Goal: Answer question/provide support

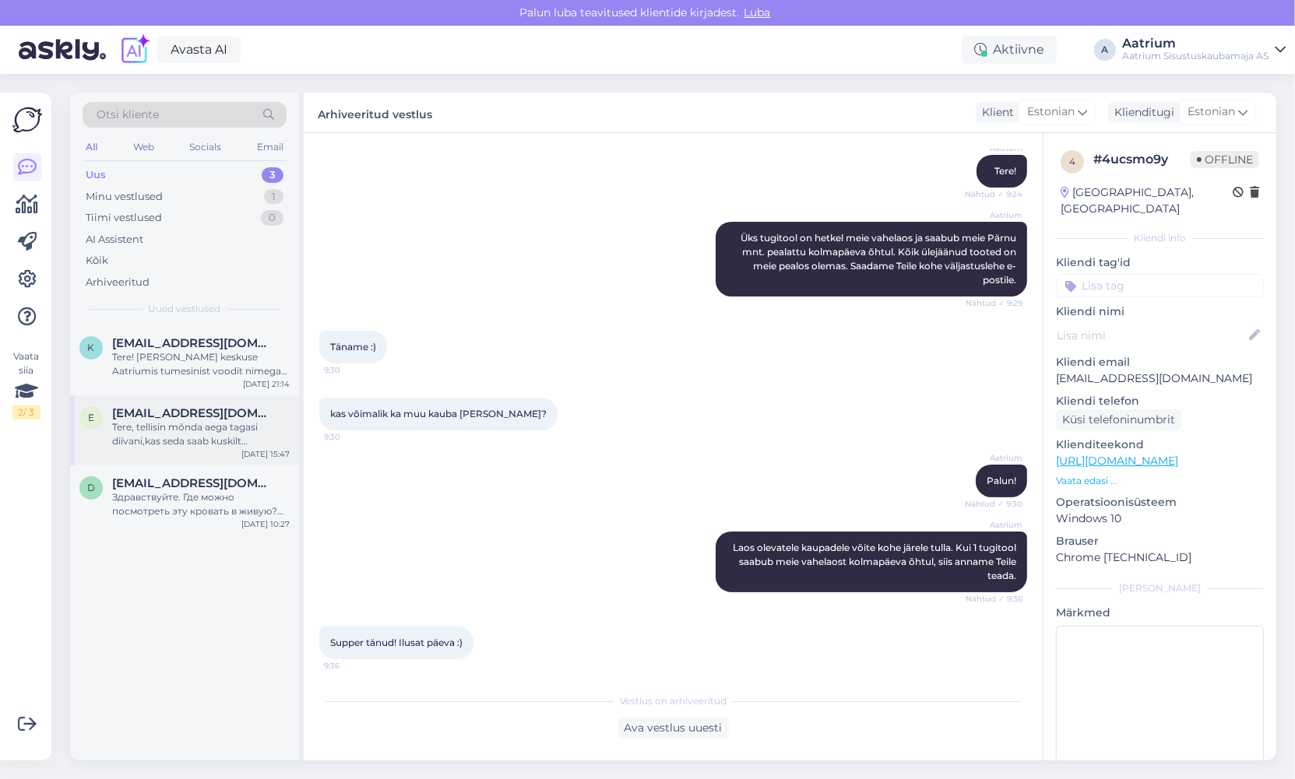
click at [269, 430] on div "Tere, tellisin mõnda aega tagasi diivani,kas seda saab kuskilt [PERSON_NAME] mi…" at bounding box center [201, 434] width 178 height 28
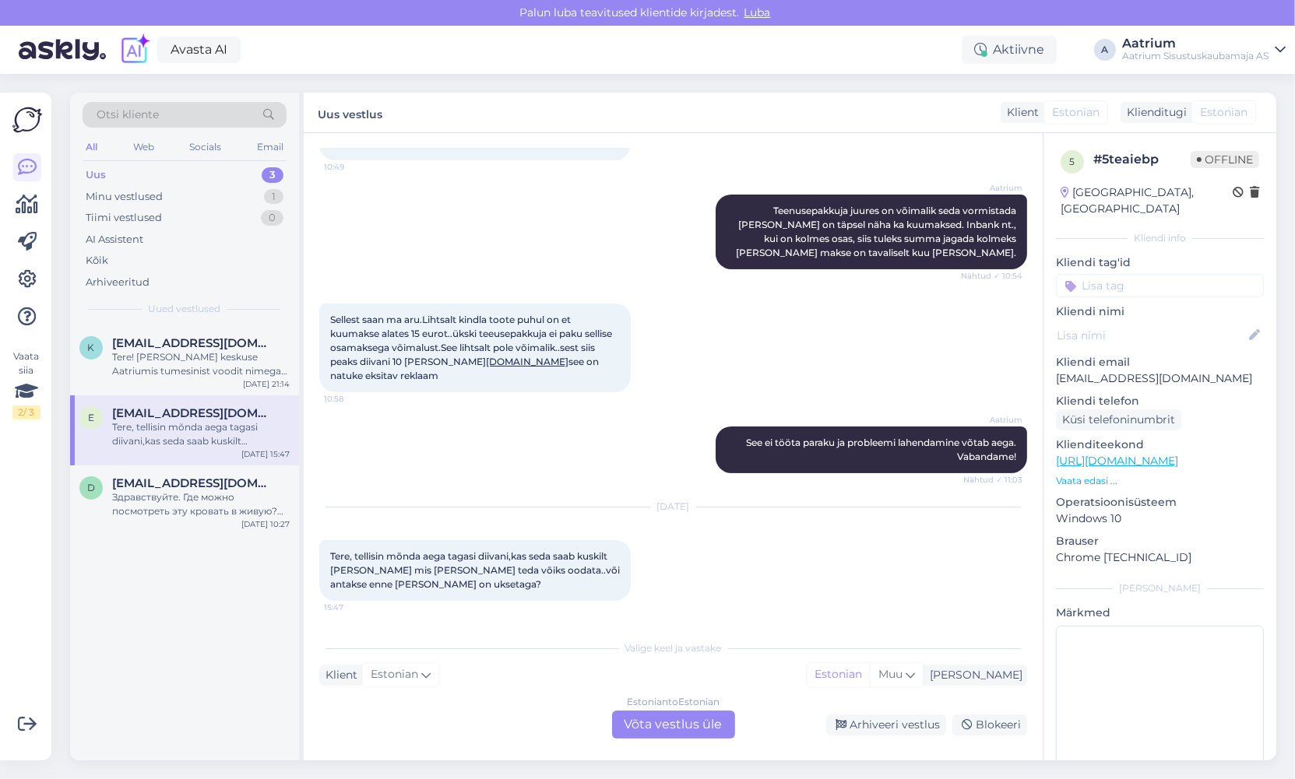
click at [240, 452] on div "e [EMAIL_ADDRESS][DOMAIN_NAME] Tere, tellisin mõnda aega tagasi diivani,kas sed…" at bounding box center [184, 430] width 229 height 70
click at [269, 489] on div "[EMAIL_ADDRESS][DOMAIN_NAME]" at bounding box center [201, 483] width 178 height 14
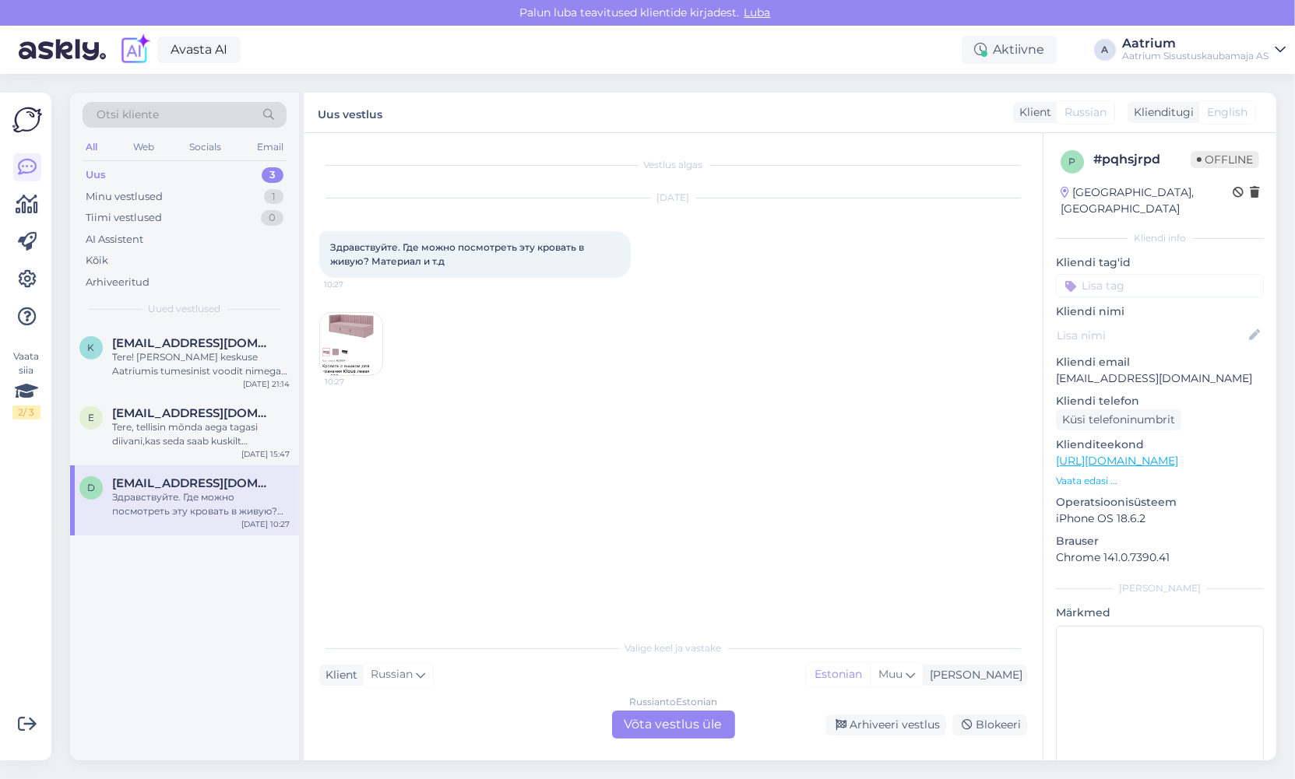
click at [349, 347] on img at bounding box center [351, 344] width 62 height 62
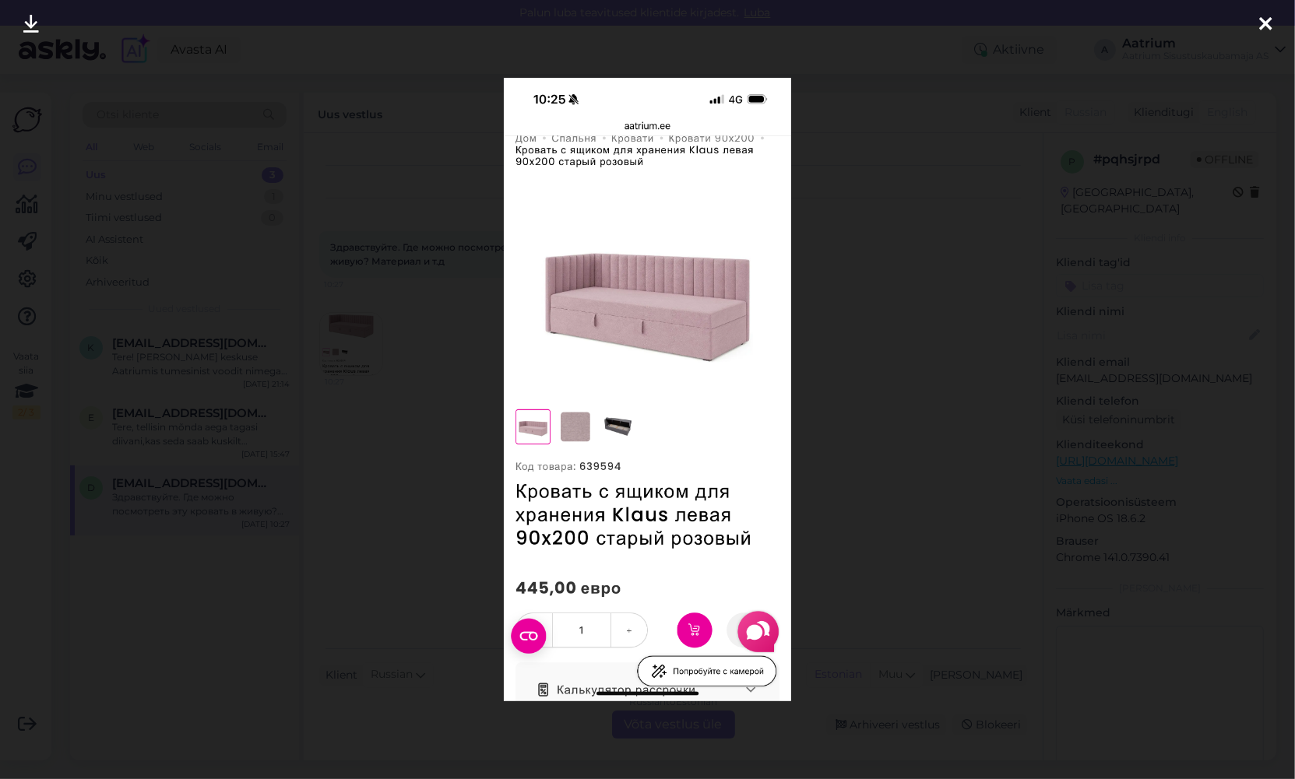
click at [1267, 23] on icon at bounding box center [1265, 25] width 12 height 20
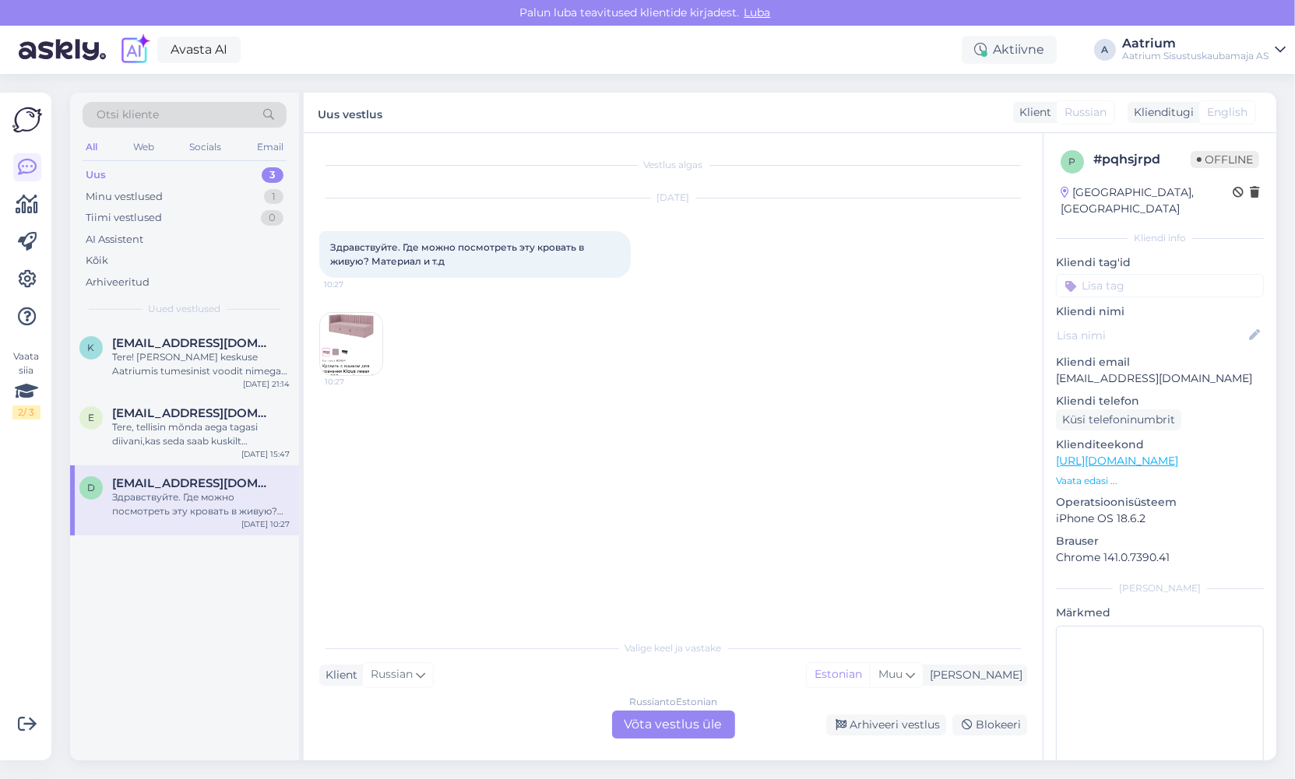
click at [690, 727] on div "Russian to Estonian Võta vestlus üle" at bounding box center [673, 725] width 123 height 28
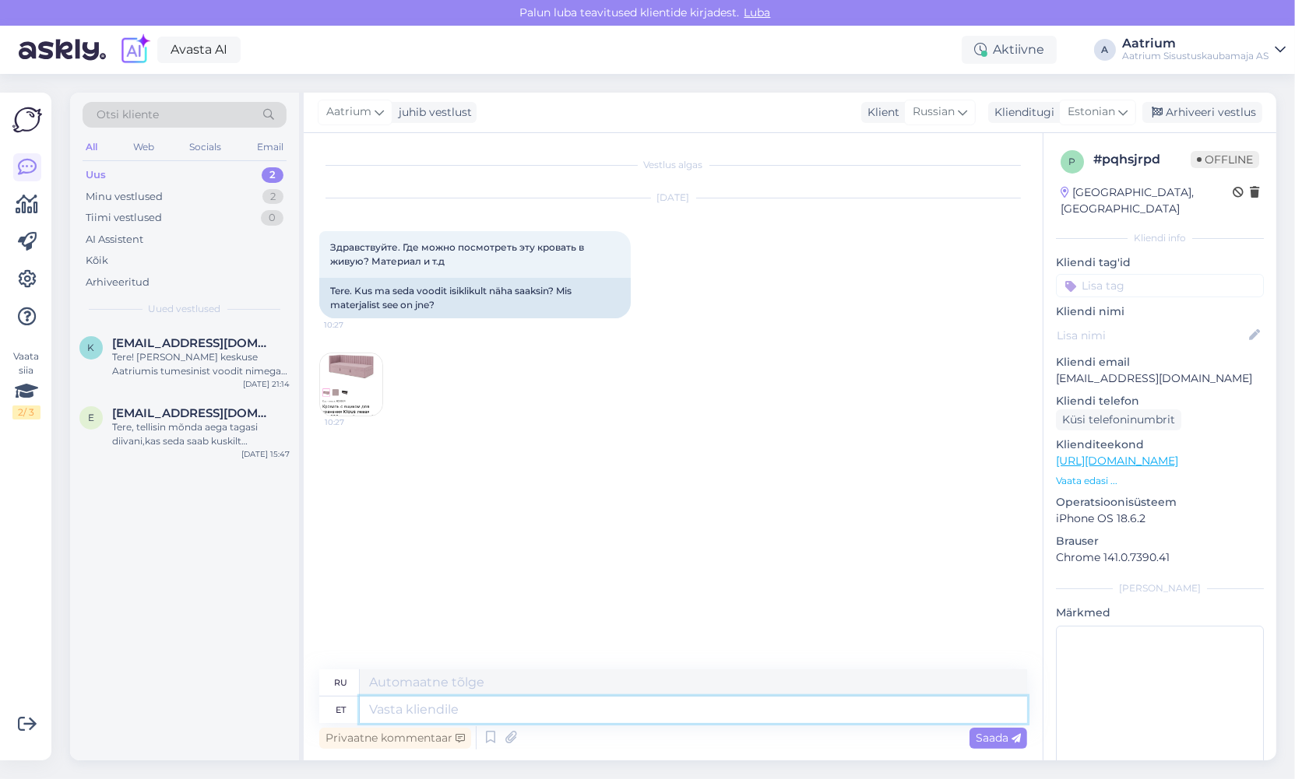
click at [564, 707] on textarea at bounding box center [693, 710] width 667 height 26
type textarea "Tere"
type textarea "Привет"
type textarea "Tere!"
type textarea "Привет!"
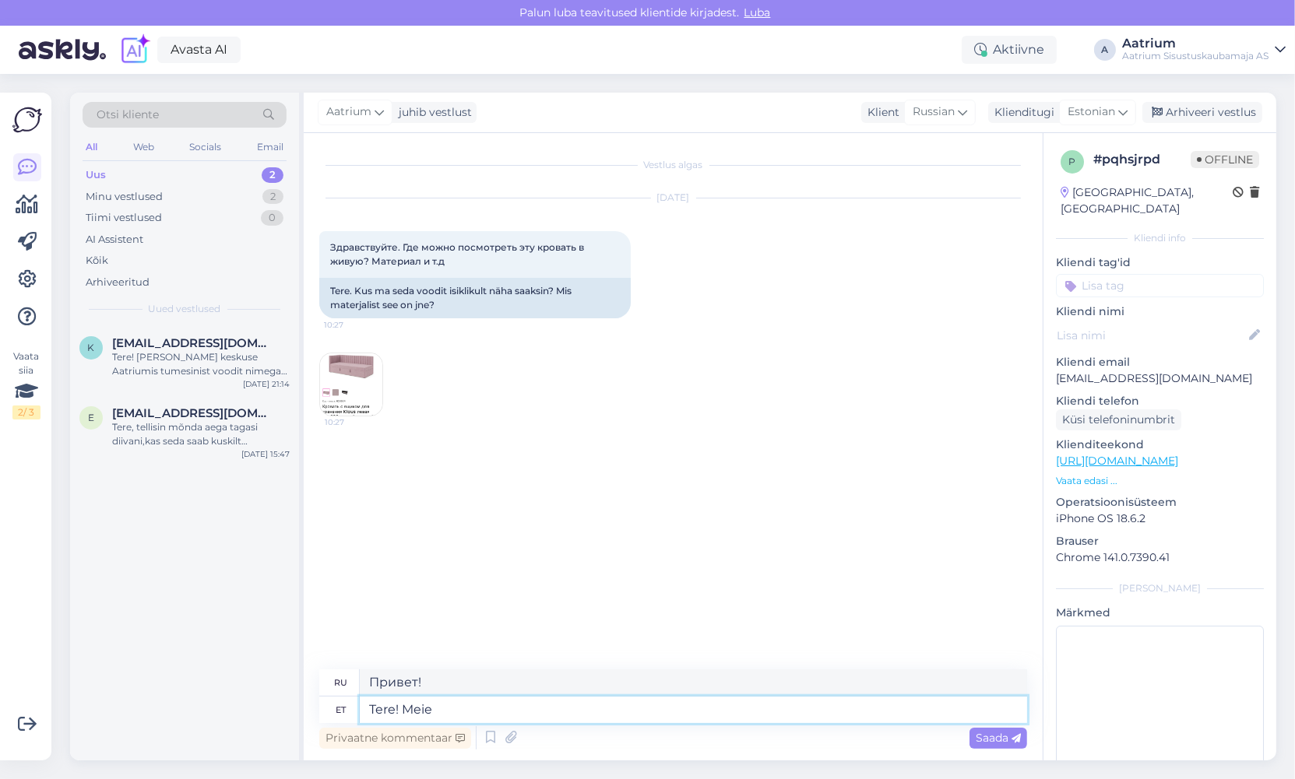
type textarea "Tere! Meie"
type textarea "Привет! Мы"
type textarea "Tere! Meie müü"
type textarea "Привет! Наш м"
type textarea "Tere! Meie müügisaalis"
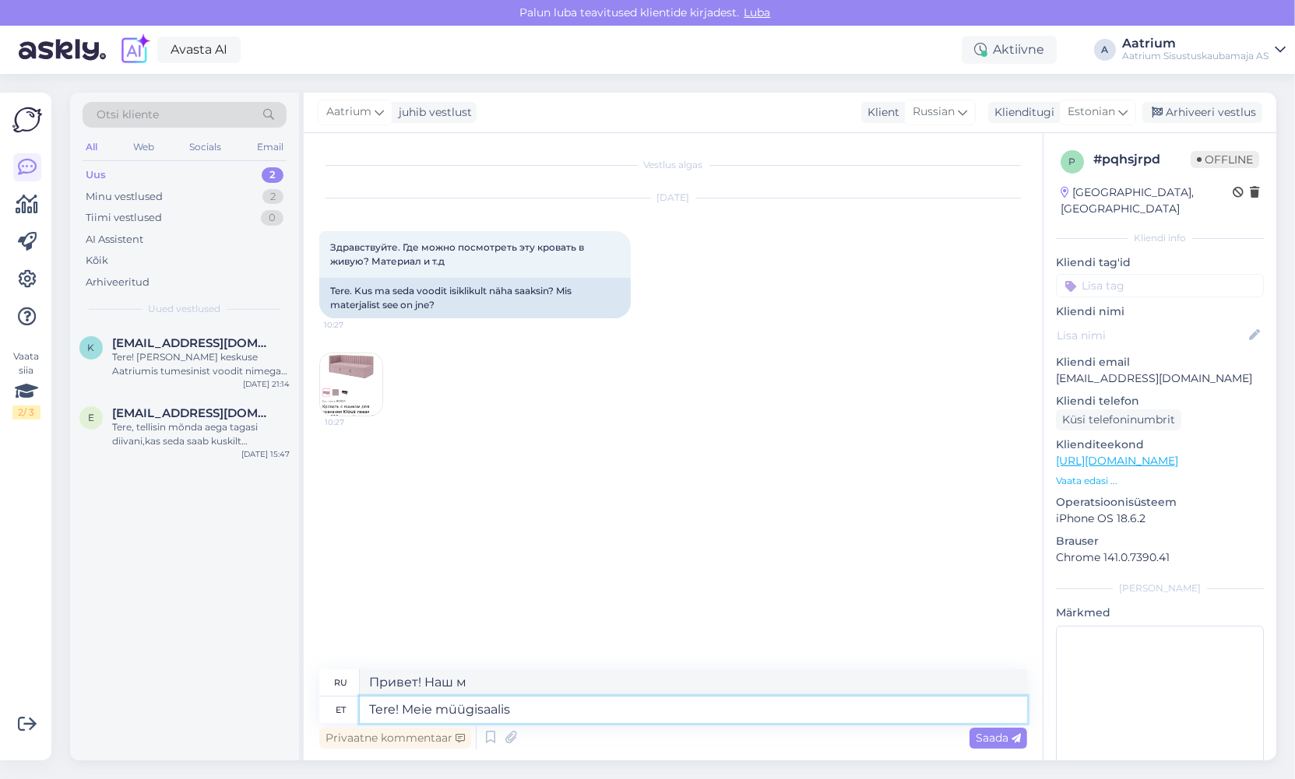
type textarea "Здравствуйте! В нашем выставочном зале"
type textarea "Tere! Meie"
type textarea "Привет! Мы"
type textarea "Tere! [PERSON_NAME]"
type textarea "Привет! Наше озеро"
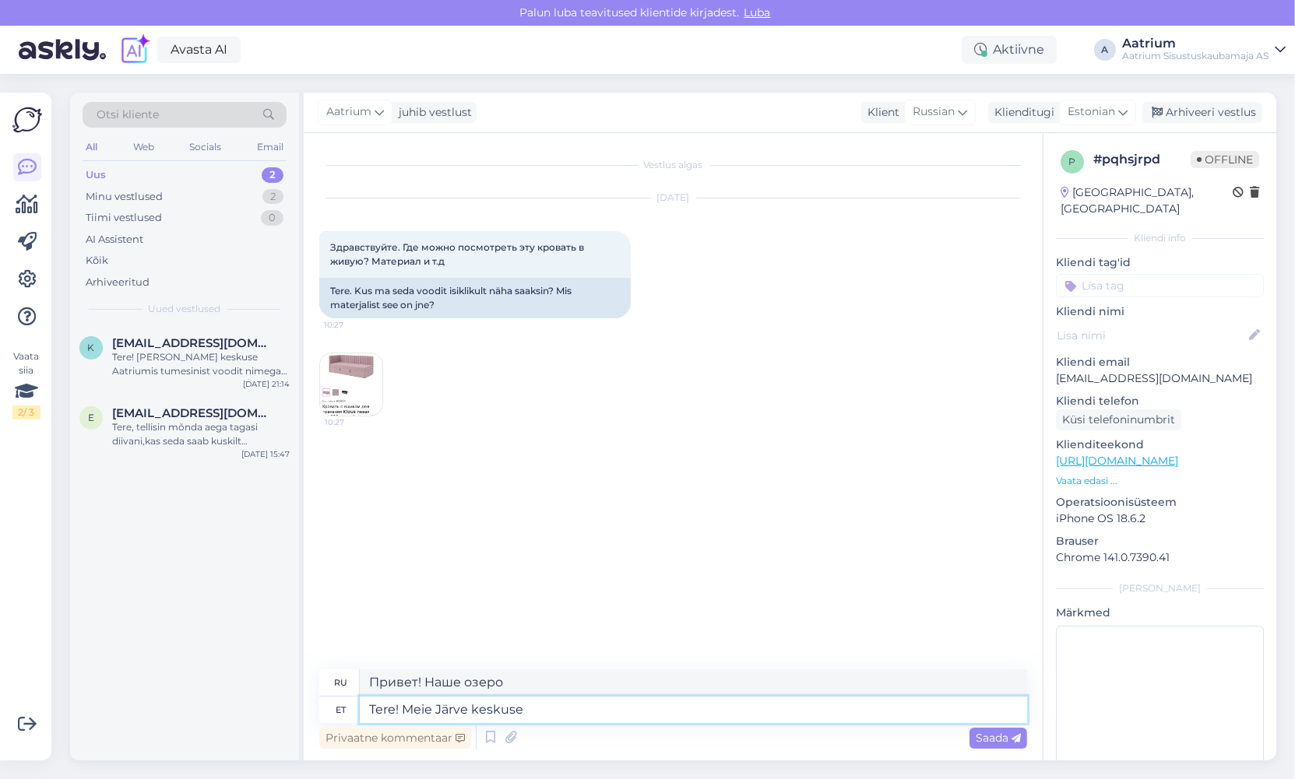
type textarea "Tere! Meie Järve keskuse"
type textarea "Здравствуйте! Наш центр [GEOGRAPHIC_DATA]"
type textarea "Tere! Meie Järve keskuse müügisaalis"
type textarea "Здравствуйте! В нашем выставочном зале в [GEOGRAPHIC_DATA]."
type textarea "Tere! Meie Järve keskuse müügisaalis on"
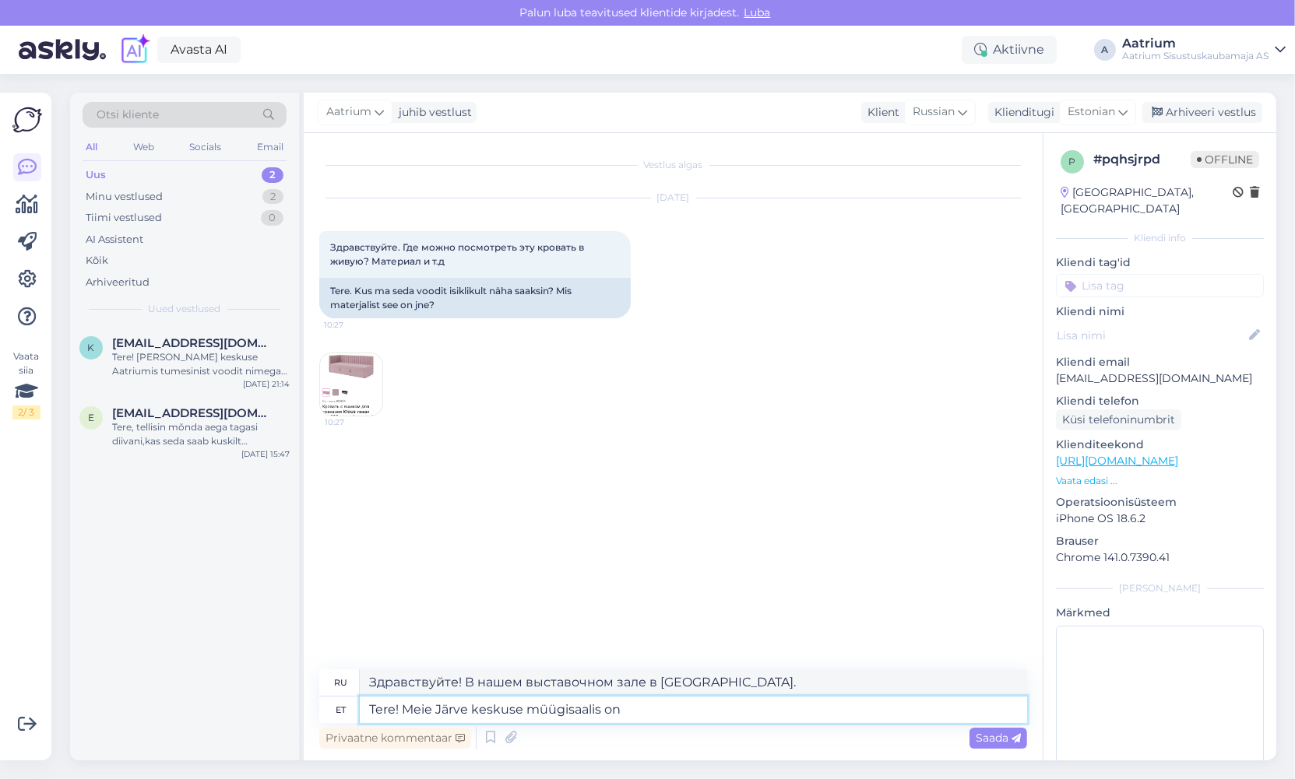
type textarea "Здравствуйте! В нашем выставочном зале в [GEOGRAPHIC_DATA] есть"
type textarea "Tere! Meie Järve keskuse müügisaalis on ant"
type textarea "Здравствуйте! В нашем выставочном зале в [GEOGRAPHIC_DATA] есть муравейник."
type textarea "Tere! Meie Järve keskuse müügisaalis on antud"
type textarea "Здравствуйте! Наш выставочный зал в [GEOGRAPHIC_DATA] был отдан"
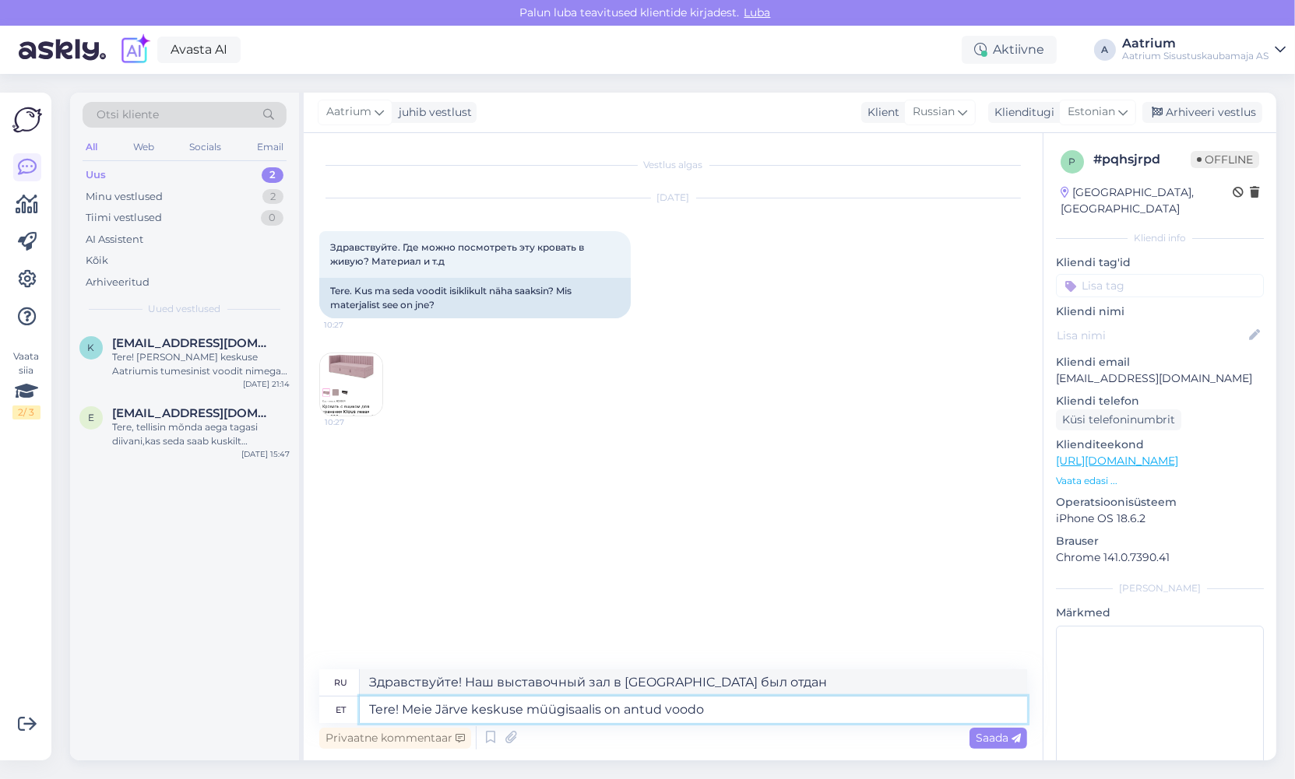
type textarea "Tere! Meie Järve keskuse müügisaalis on antud voodo"
type textarea "Здравствуйте! В нашем выставочном зале в торговом центре [GEOGRAPHIC_DATA] дейс…"
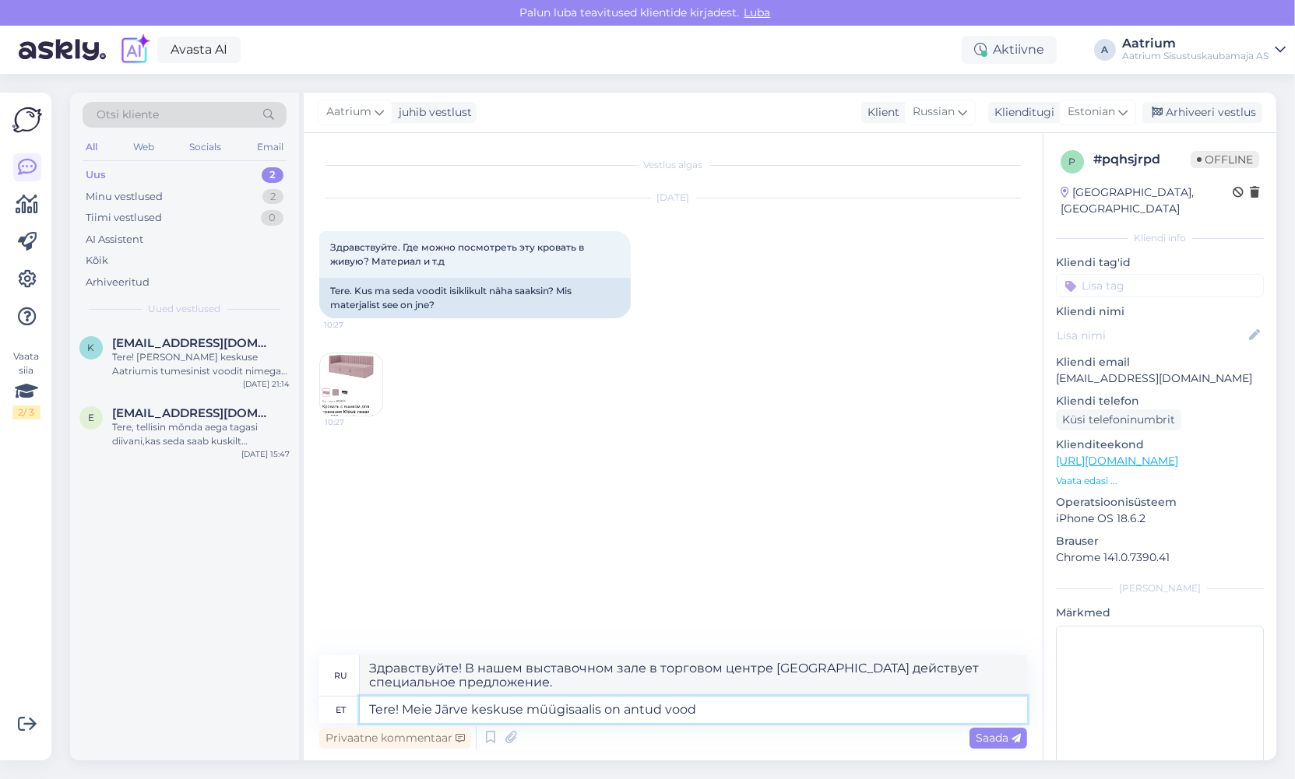
type textarea "Tere! Meie Järve keskuse müügisaalis on antud voodi"
type textarea "Здравствуйте! Эти кровати есть в нашем выставочном зале в торговом центре Järve."
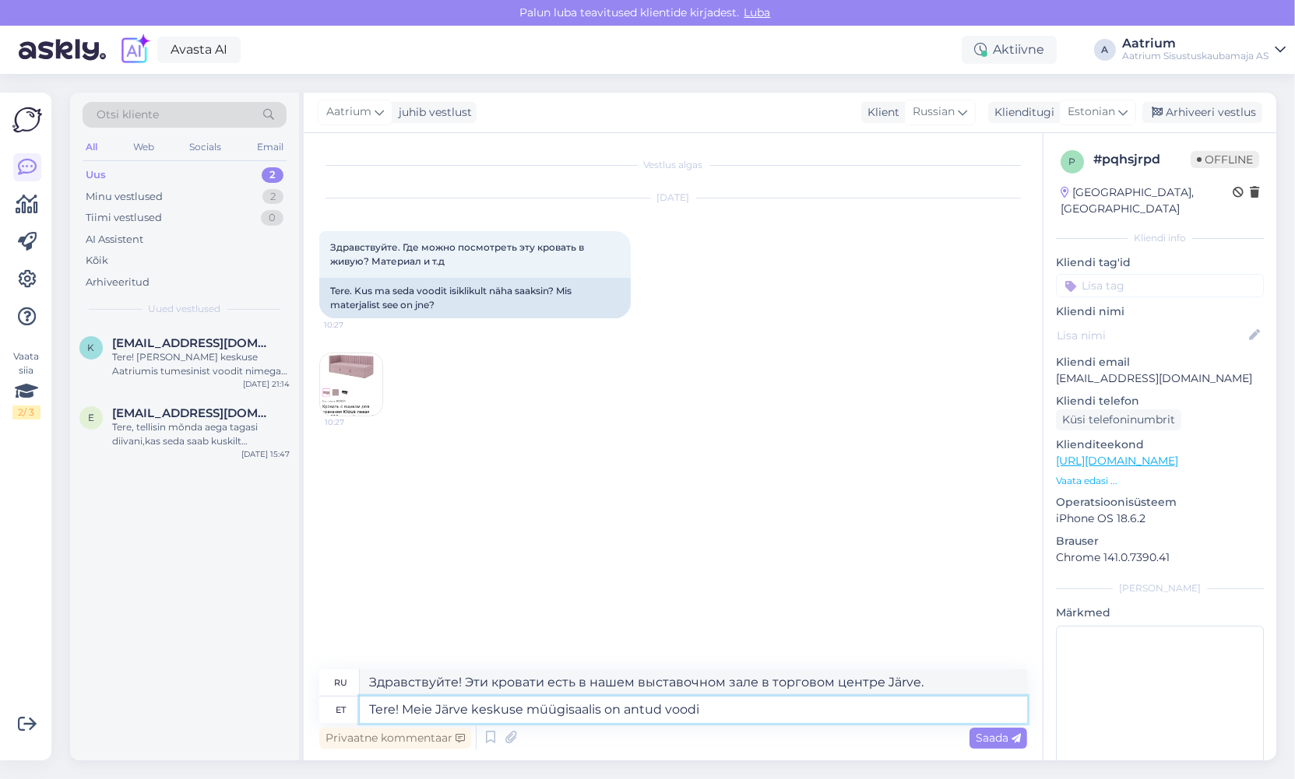
type textarea "Tere! Meie Järve keskuse müügisaalis on antud voodi"
type textarea "Здравствуйте! Эту кровать можно приобрести в нашем выставочном зале в торговом …"
type textarea "Tere! Meie Järve keskuse müügisaalis on"
type textarea "Здравствуйте! Наш выставочный зал в [GEOGRAPHIC_DATA] был отдан"
type textarea "Tere! Meie Järve keskuse müügisaali"
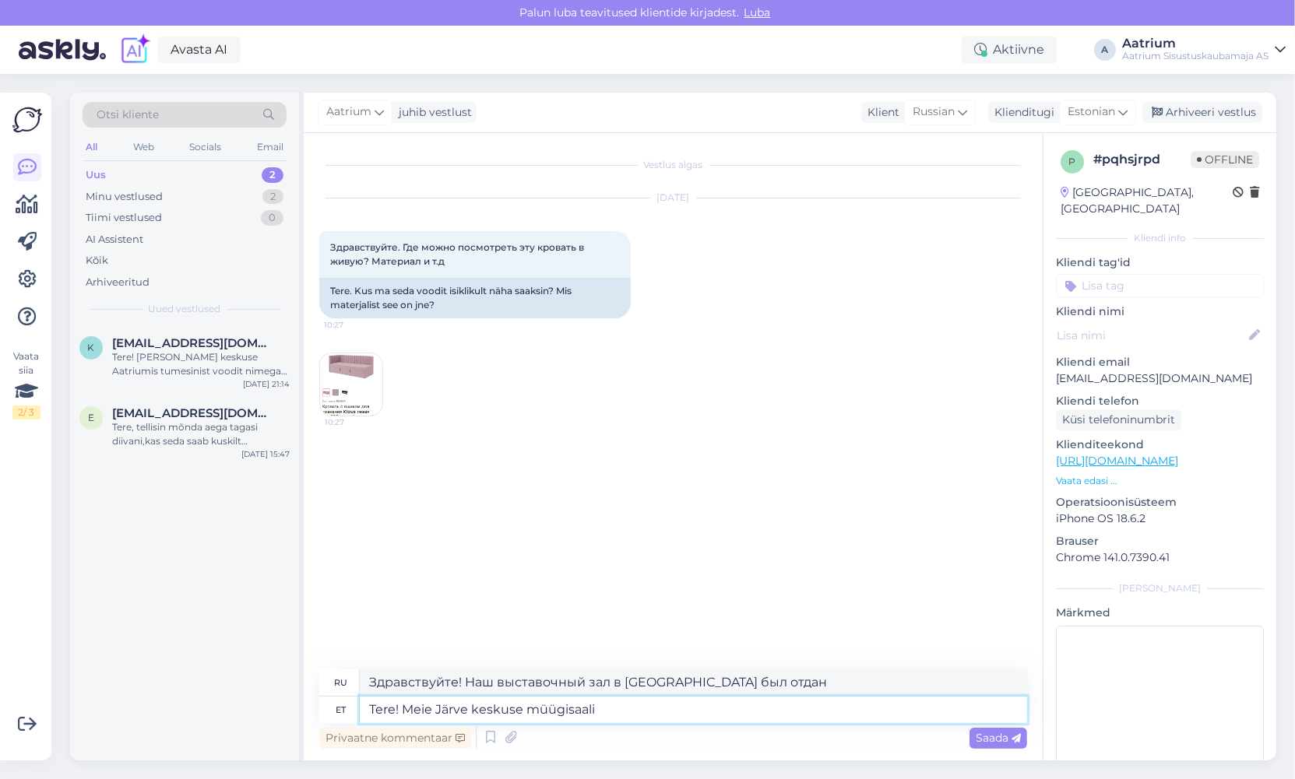
type textarea "Здравствуйте! Эту кровать можно приобрести в нашем выставочном зале в торговом …"
type textarea "Tere! Meie Järve keskuse müügis"
type textarea "Здравствуйте! В нашем выставочном зале в [GEOGRAPHIC_DATA]."
type textarea "Tere! Meie Järve keskuse müü"
type textarea "Здравствуйте! В нашем выставочном зале в [GEOGRAPHIC_DATA] есть"
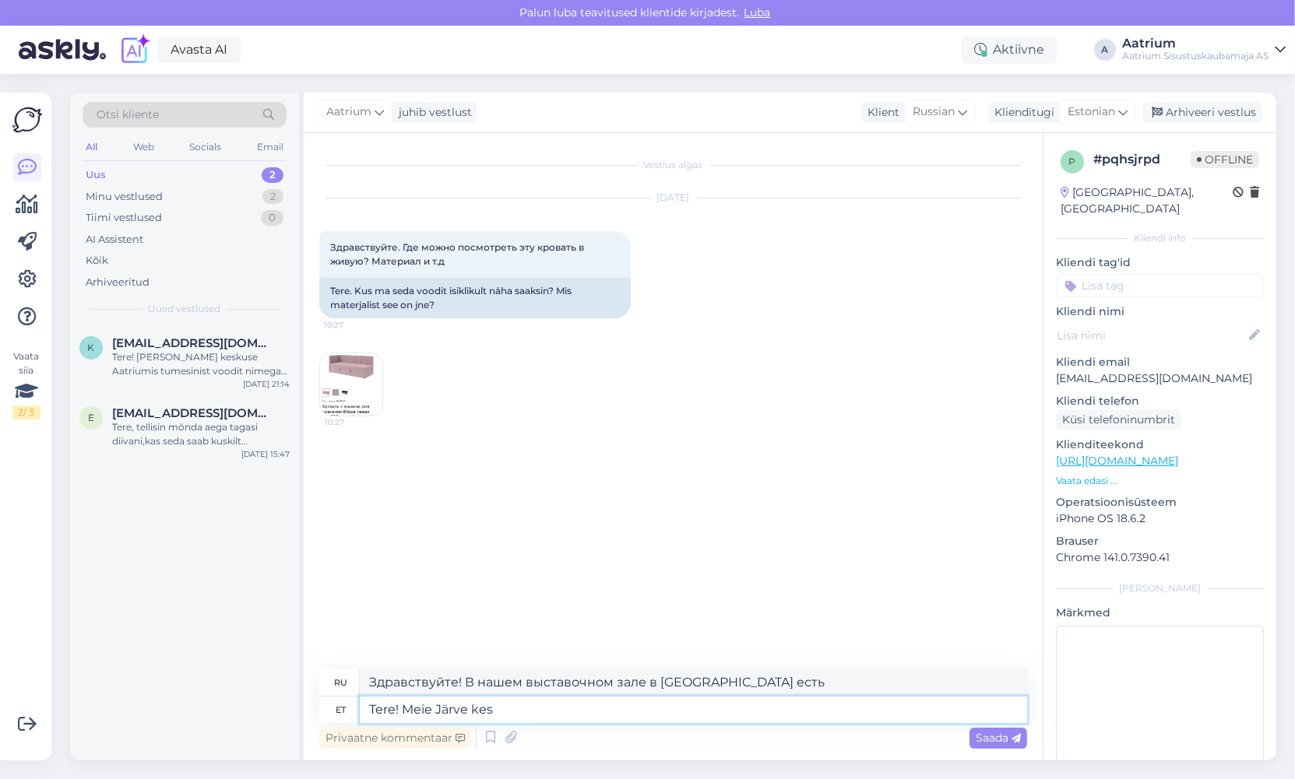
type textarea "Tere! Meie [PERSON_NAME]"
type textarea "Здравствуйте! Наш центр в [GEOGRAPHIC_DATA]"
type textarea "Tere! Meie"
type textarea "Привет! Наше озеро"
type textarea "Tere"
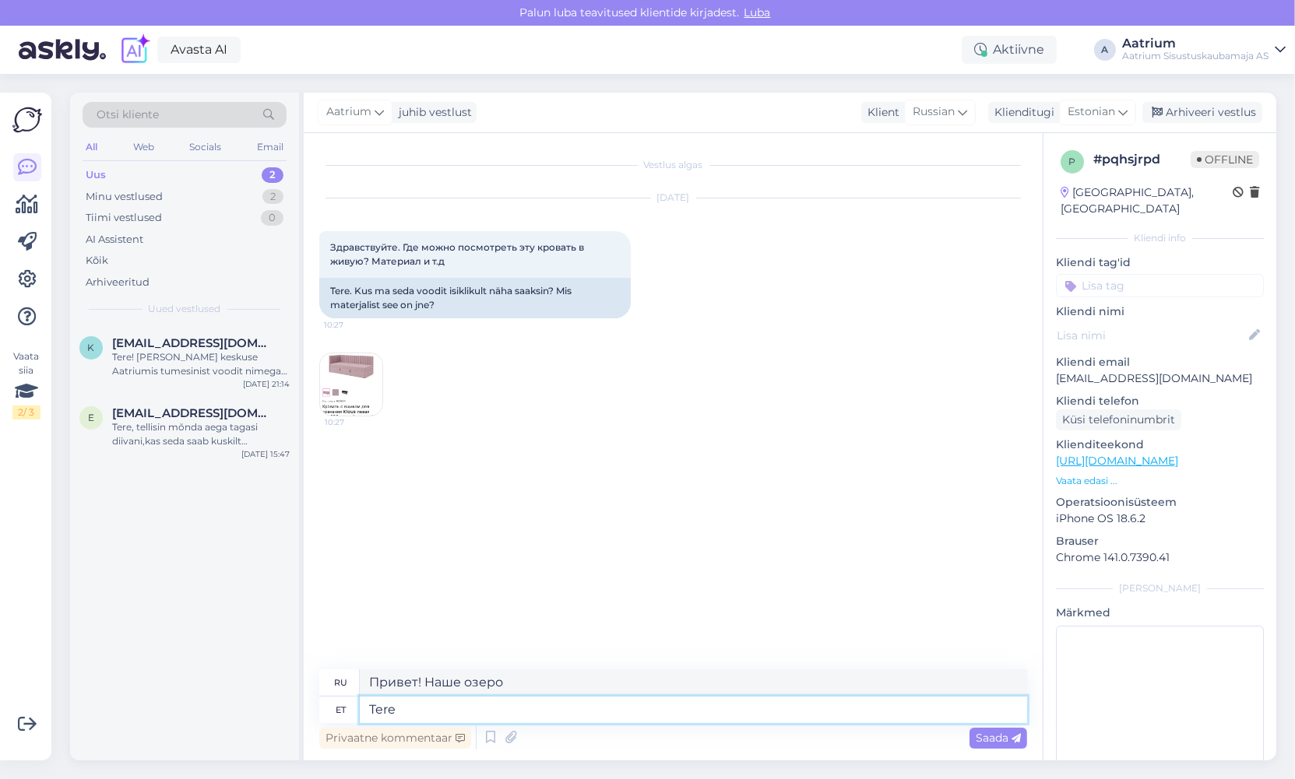
type textarea "Привет! Мы"
type textarea "Ter"
type textarea "Привет!"
type textarea "T"
click at [178, 447] on div "Tere, tellisin mõnda aega tagasi diivani,kas seda saab kuskilt [PERSON_NAME] mi…" at bounding box center [201, 434] width 178 height 28
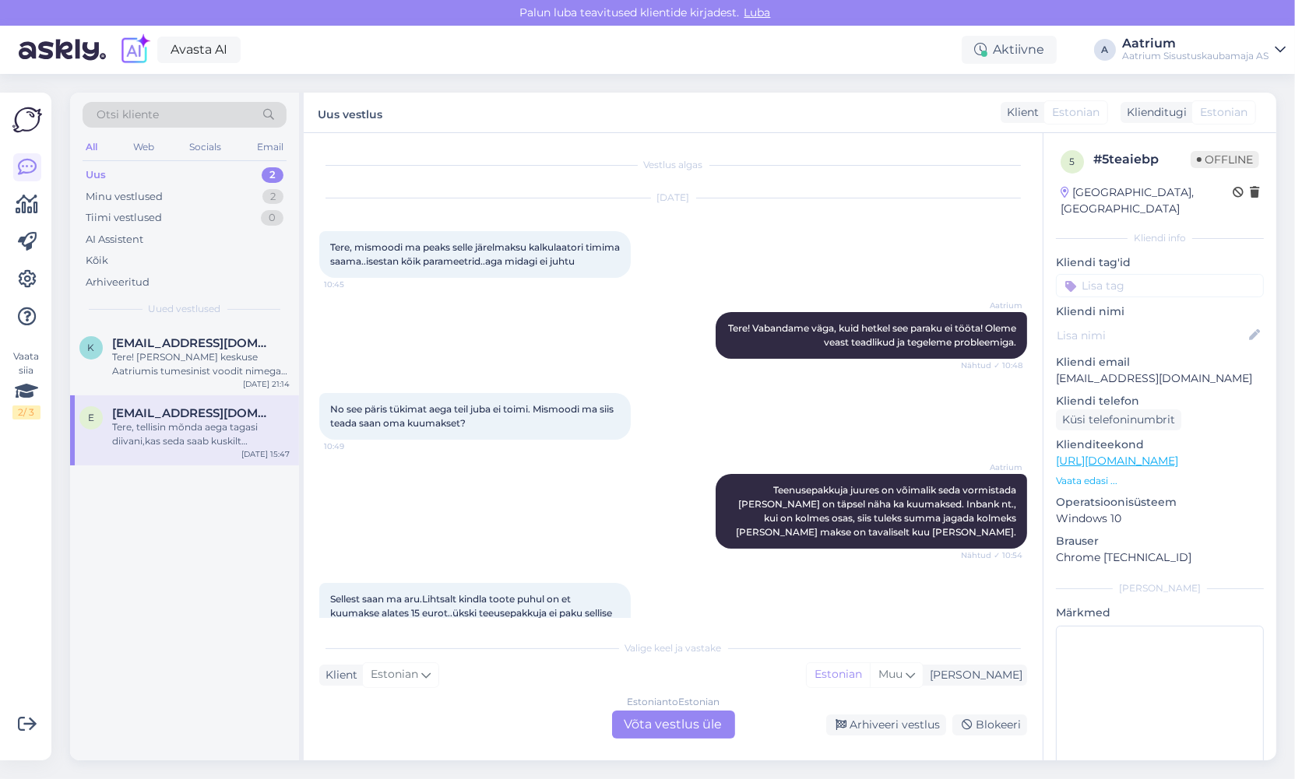
scroll to position [279, 0]
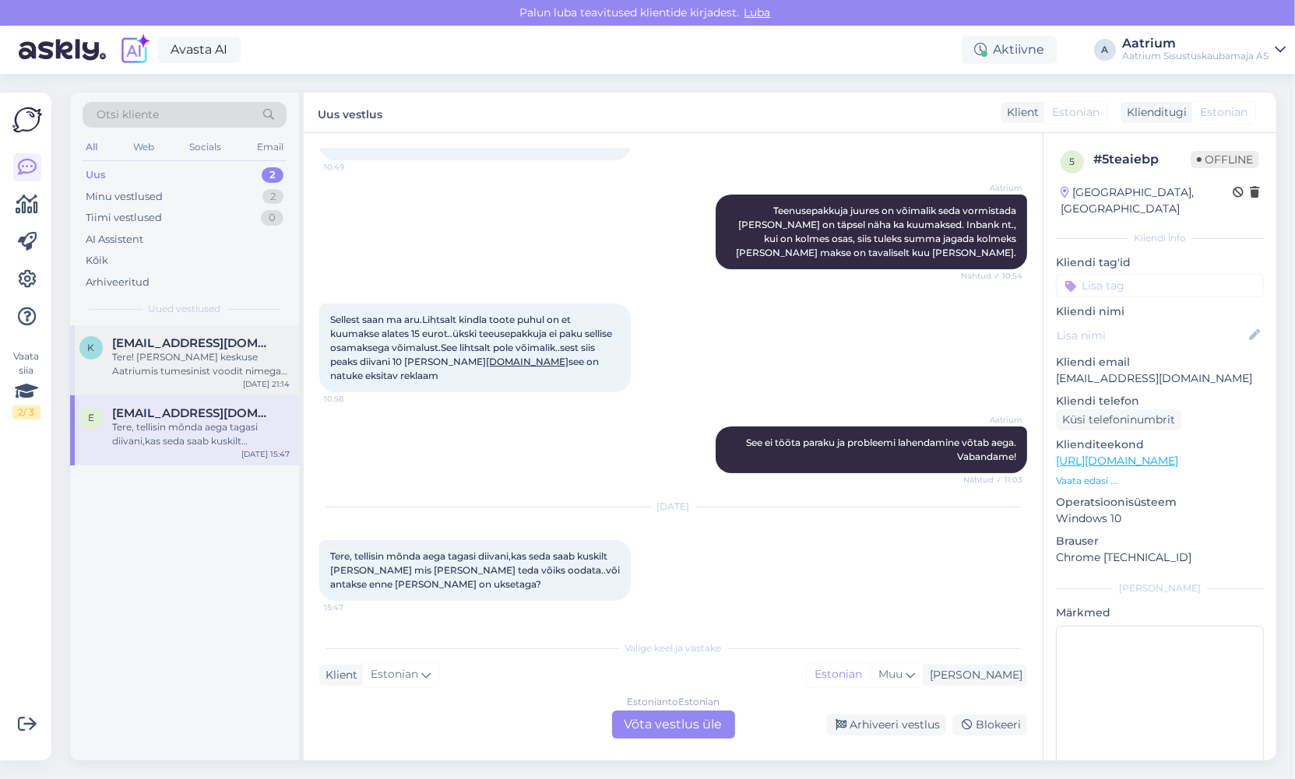
click at [138, 362] on div "Tere! [PERSON_NAME] keskuse Aatriumis tumesinist voodit nimega Rubi. Väga meeld…" at bounding box center [201, 364] width 178 height 28
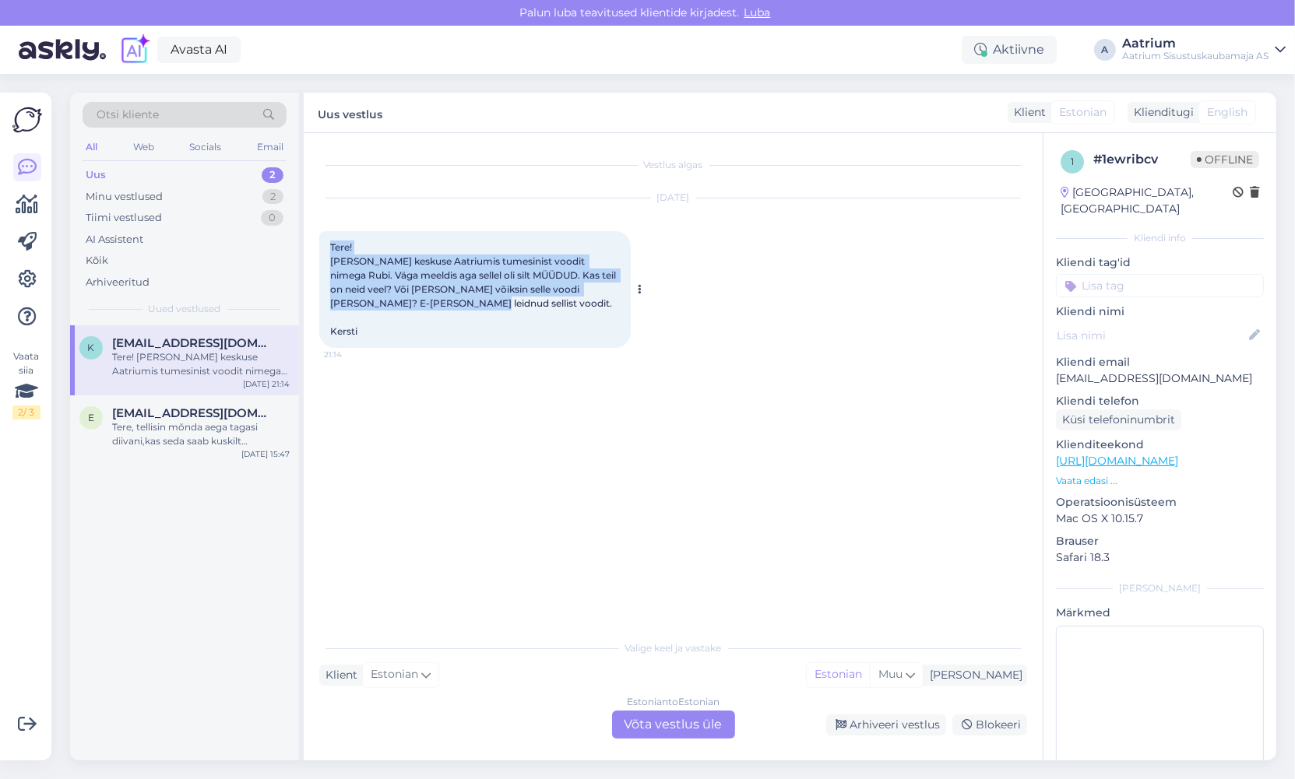
drag, startPoint x: 327, startPoint y: 242, endPoint x: 514, endPoint y: 302, distance: 196.2
click at [514, 302] on div "Tere! [PERSON_NAME] keskuse Aatriumis tumesinist voodit nimega Rubi. Väga meeld…" at bounding box center [474, 289] width 311 height 117
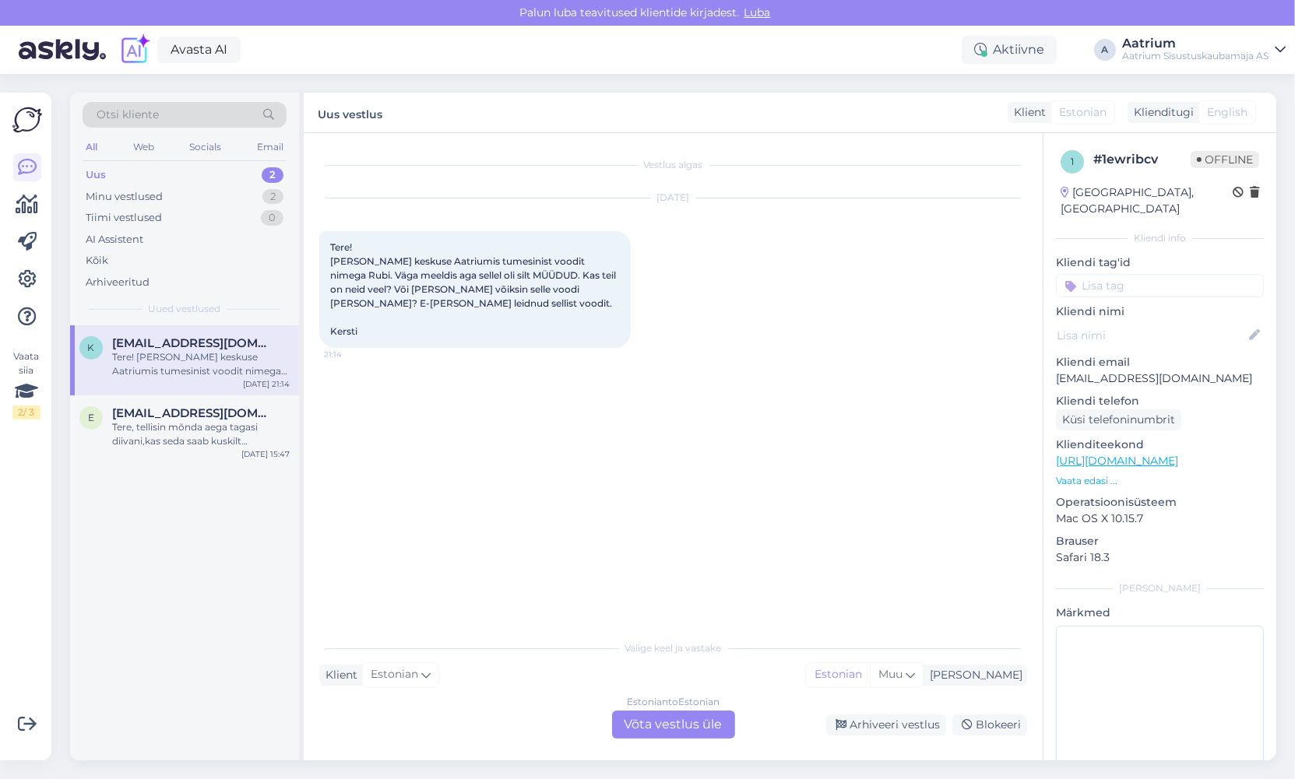
click at [575, 383] on div "Vestlus algas [DATE] Tere! [PERSON_NAME] keskuse Aatriumis tumesinist voodit ni…" at bounding box center [680, 383] width 722 height 469
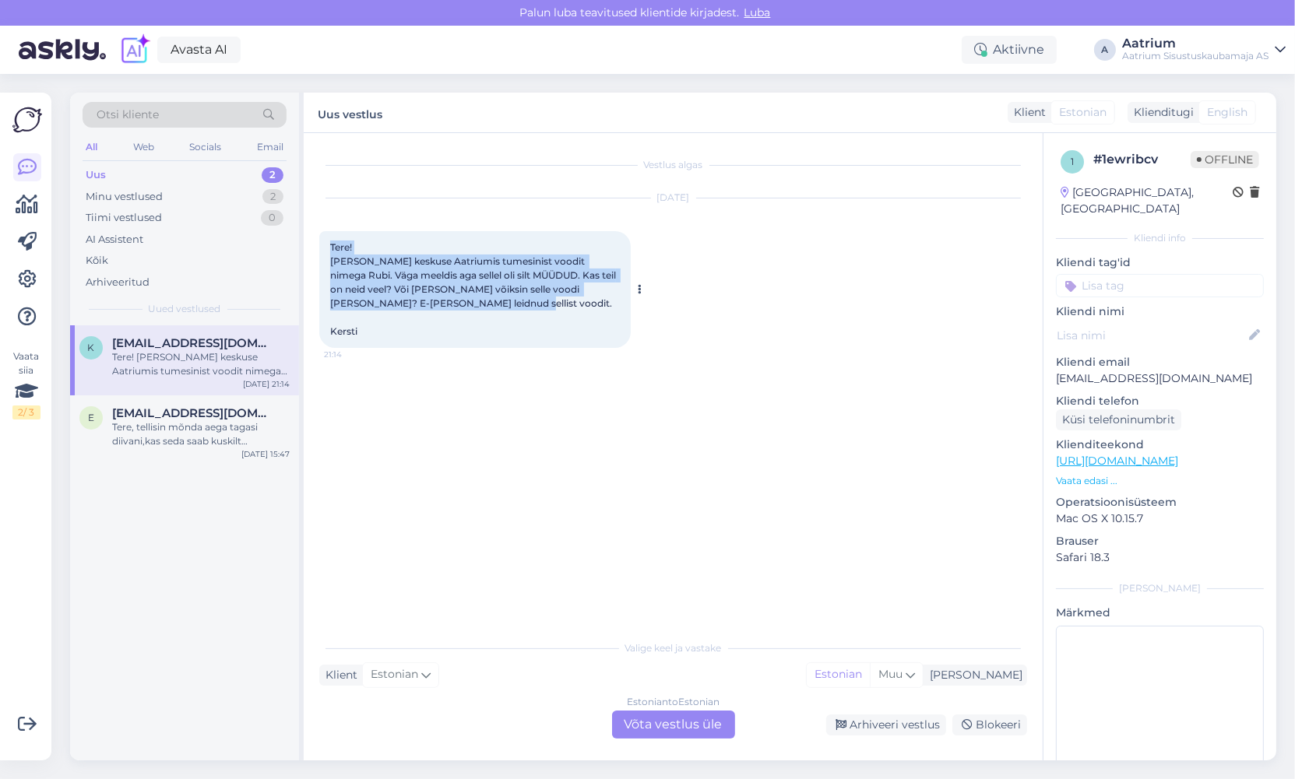
drag, startPoint x: 327, startPoint y: 245, endPoint x: 393, endPoint y: 339, distance: 115.1
click at [393, 339] on div "Tere! [PERSON_NAME] keskuse Aatriumis tumesinist voodit nimega Rubi. Väga meeld…" at bounding box center [474, 289] width 311 height 117
copy span "Tere! [PERSON_NAME] keskuse Aatriumis tumesinist voodit nimega Rubi. Väga meeld…"
click at [377, 442] on div "Vestlus algas [DATE] Tere! [PERSON_NAME] keskuse Aatriumis tumesinist voodit ni…" at bounding box center [680, 383] width 722 height 469
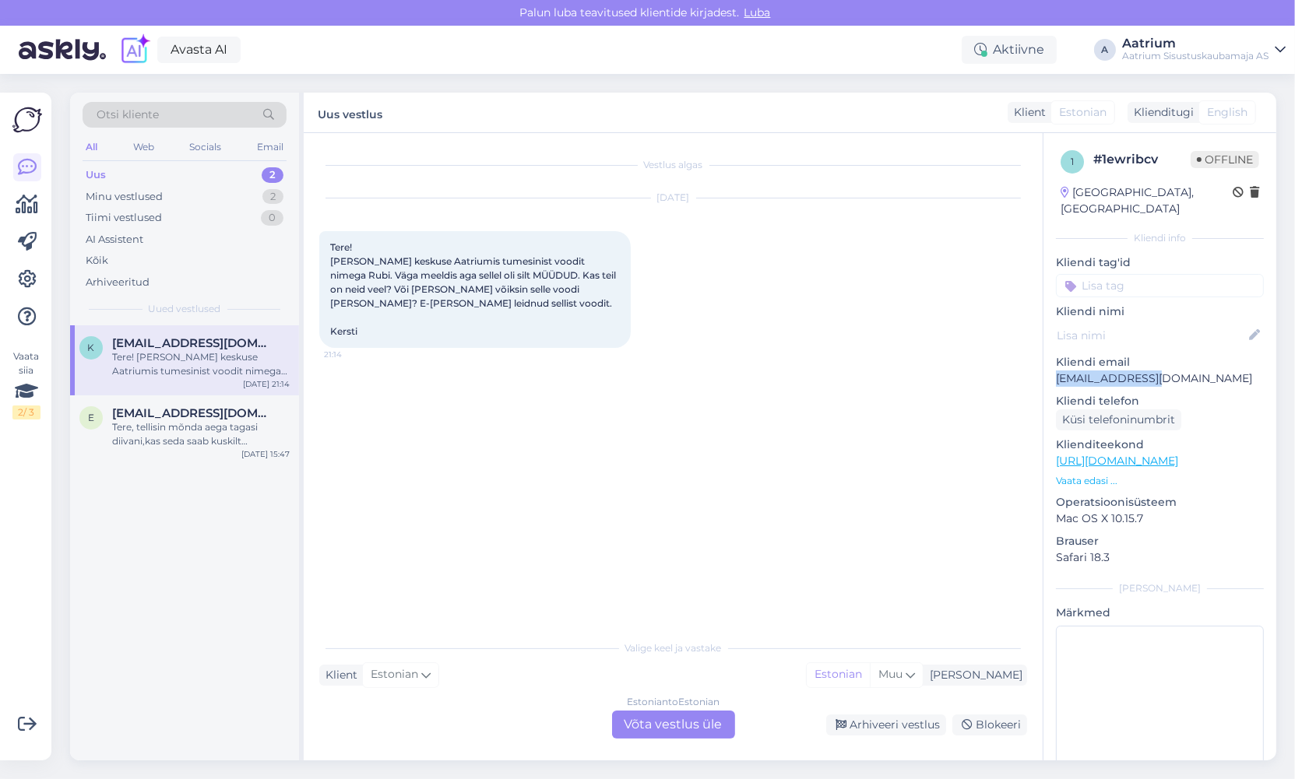
drag, startPoint x: 1162, startPoint y: 361, endPoint x: 1054, endPoint y: 364, distance: 107.5
click at [1054, 364] on div "1 # 1ewribcv Offline [GEOGRAPHIC_DATA], [GEOGRAPHIC_DATA] Kliendi info Kliendi …" at bounding box center [1159, 461] width 233 height 656
copy p "[EMAIL_ADDRESS][DOMAIN_NAME]"
click at [889, 728] on div "Arhiveeri vestlus" at bounding box center [886, 725] width 120 height 21
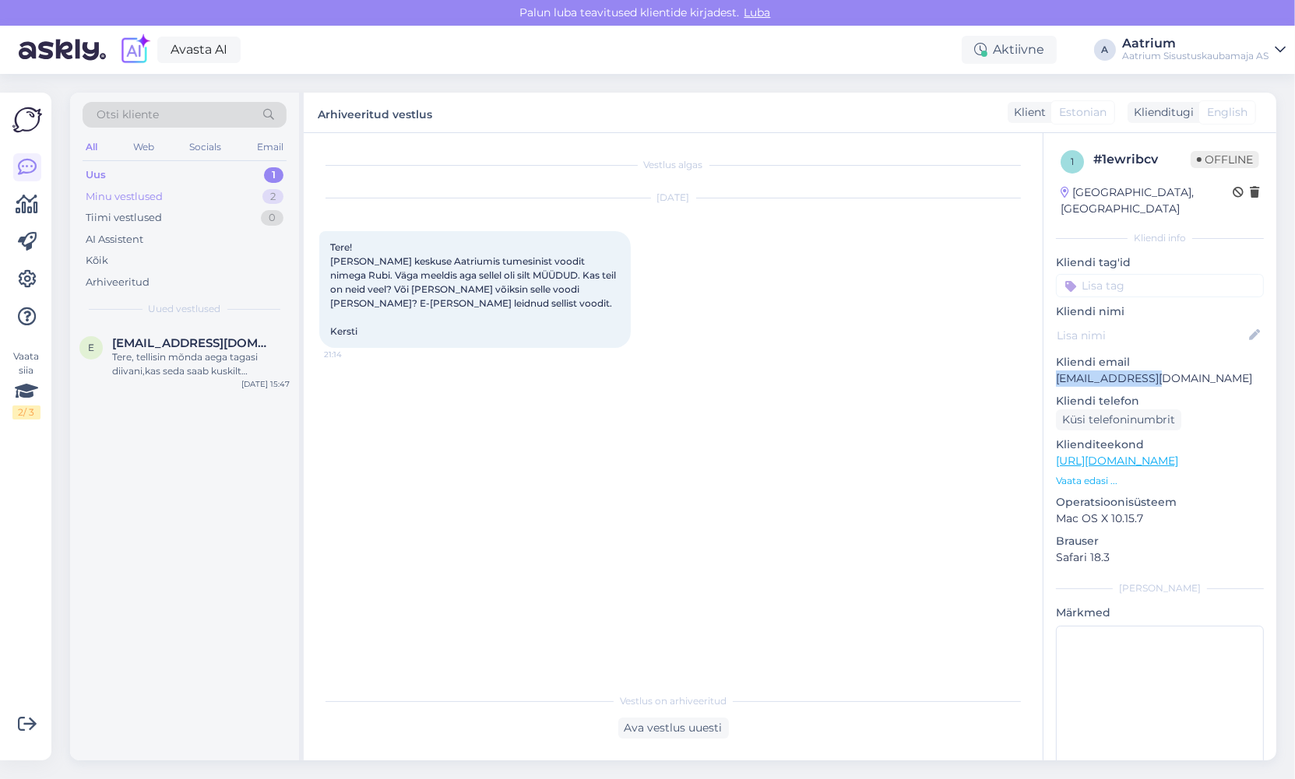
click at [90, 197] on div "Minu vestlused" at bounding box center [124, 197] width 77 height 16
click at [87, 258] on div "Kõik" at bounding box center [97, 261] width 23 height 16
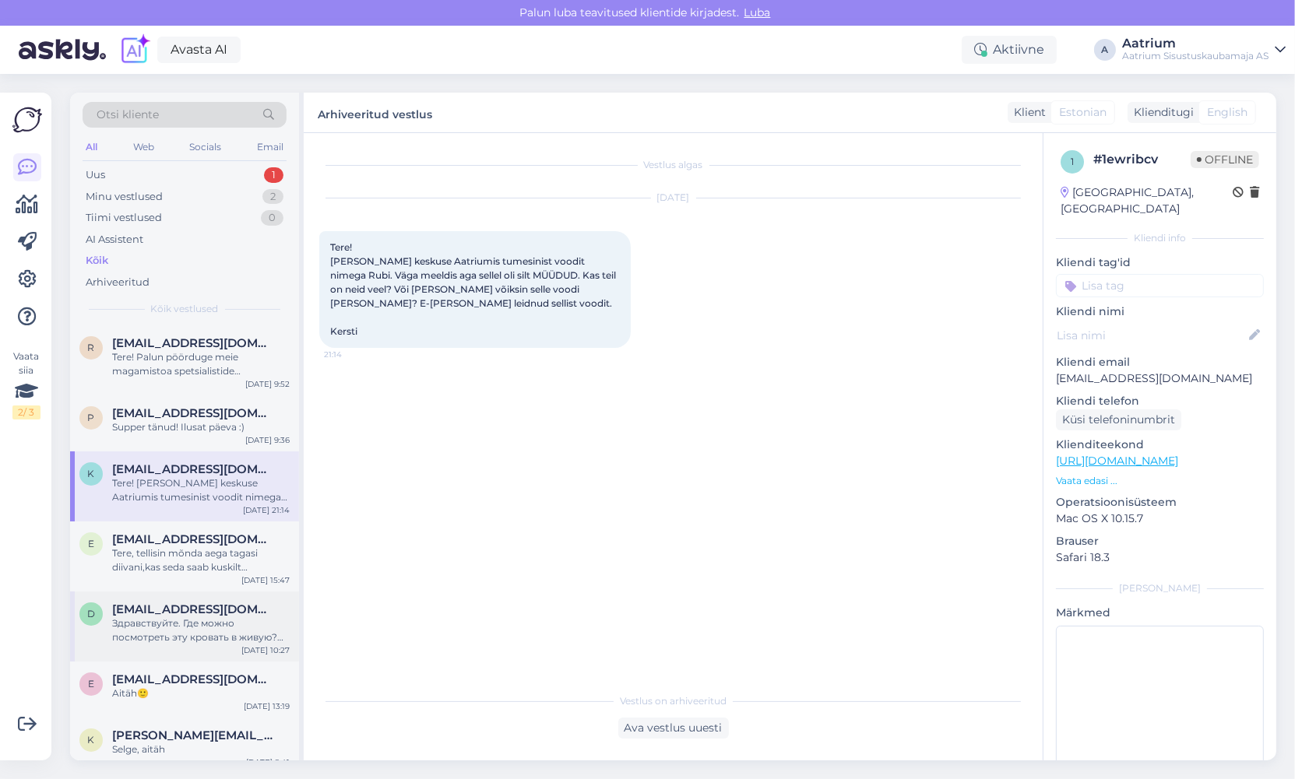
click at [253, 620] on div "Здравствуйте. Где можно посмотреть эту кровать в живую? Материал и т.д" at bounding box center [201, 631] width 178 height 28
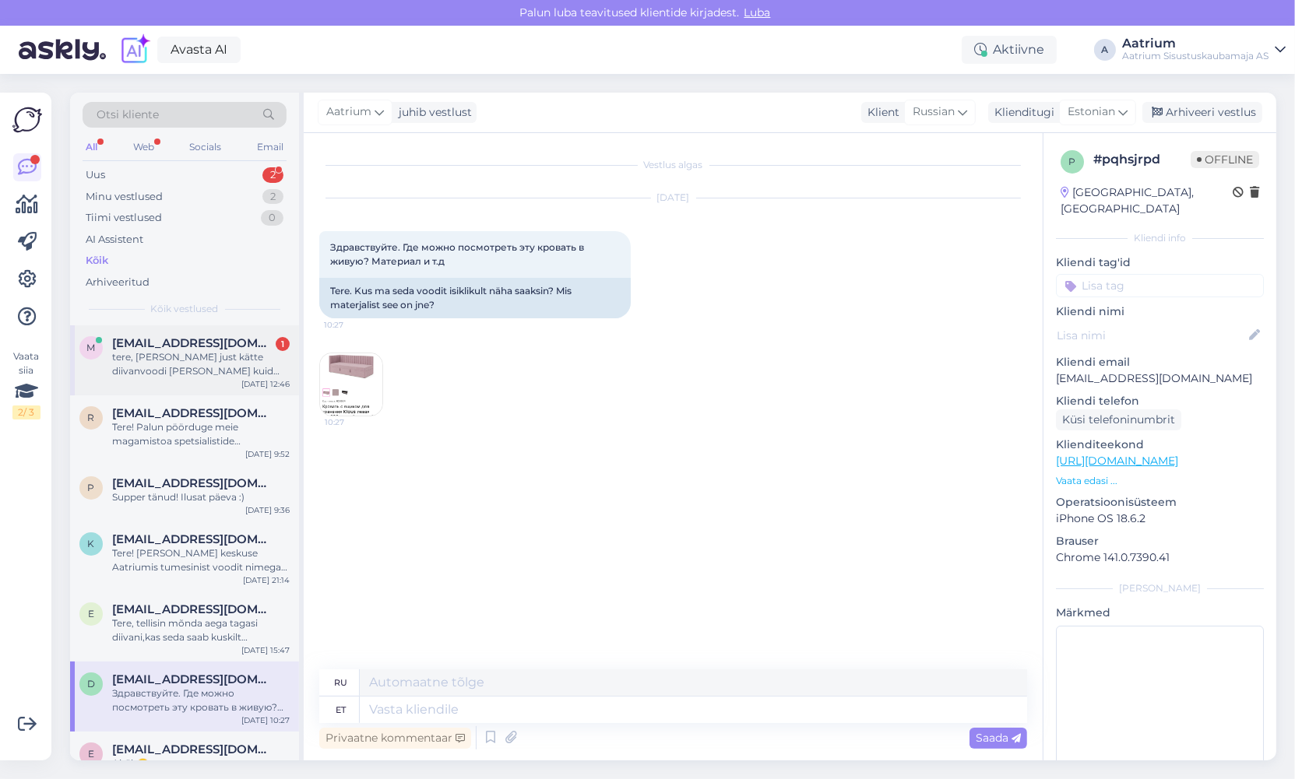
click at [221, 364] on div "tere, [PERSON_NAME] just kätte diivanvoodi [PERSON_NAME] kuid kokkupaneku juhis…" at bounding box center [201, 364] width 178 height 28
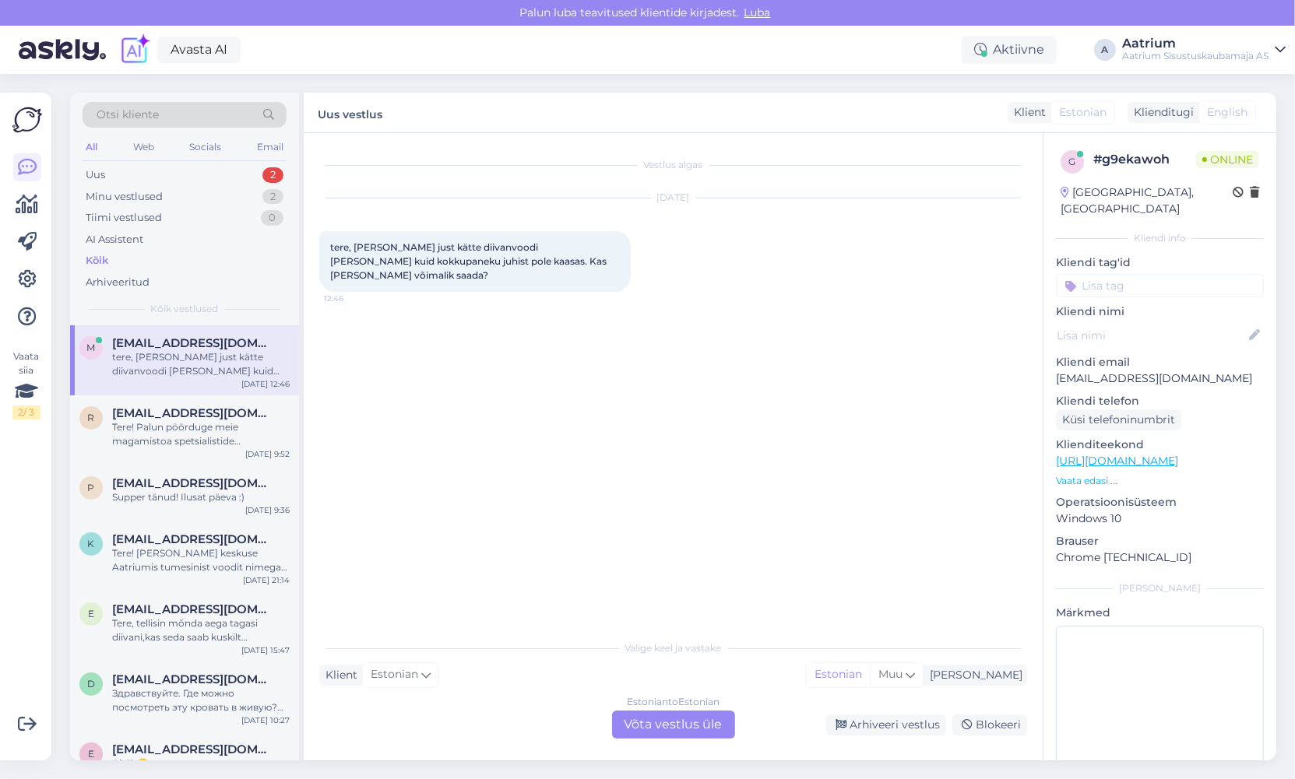
click at [648, 729] on div "Estonian to Estonian Võta vestlus üle" at bounding box center [673, 725] width 123 height 28
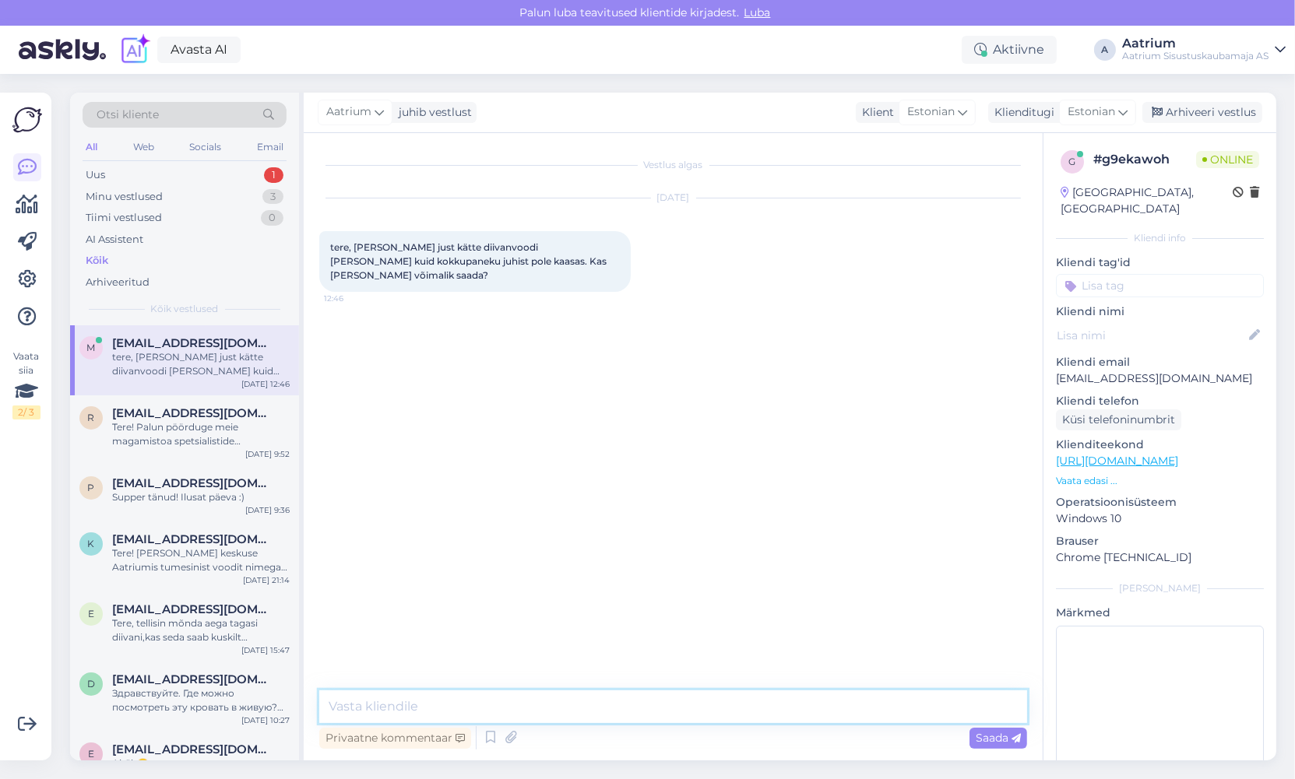
click at [436, 698] on textarea at bounding box center [673, 707] width 708 height 33
type textarea "Tere! Mis on Teie tellimuse nr.?"
click at [989, 729] on div "Saada" at bounding box center [998, 738] width 58 height 21
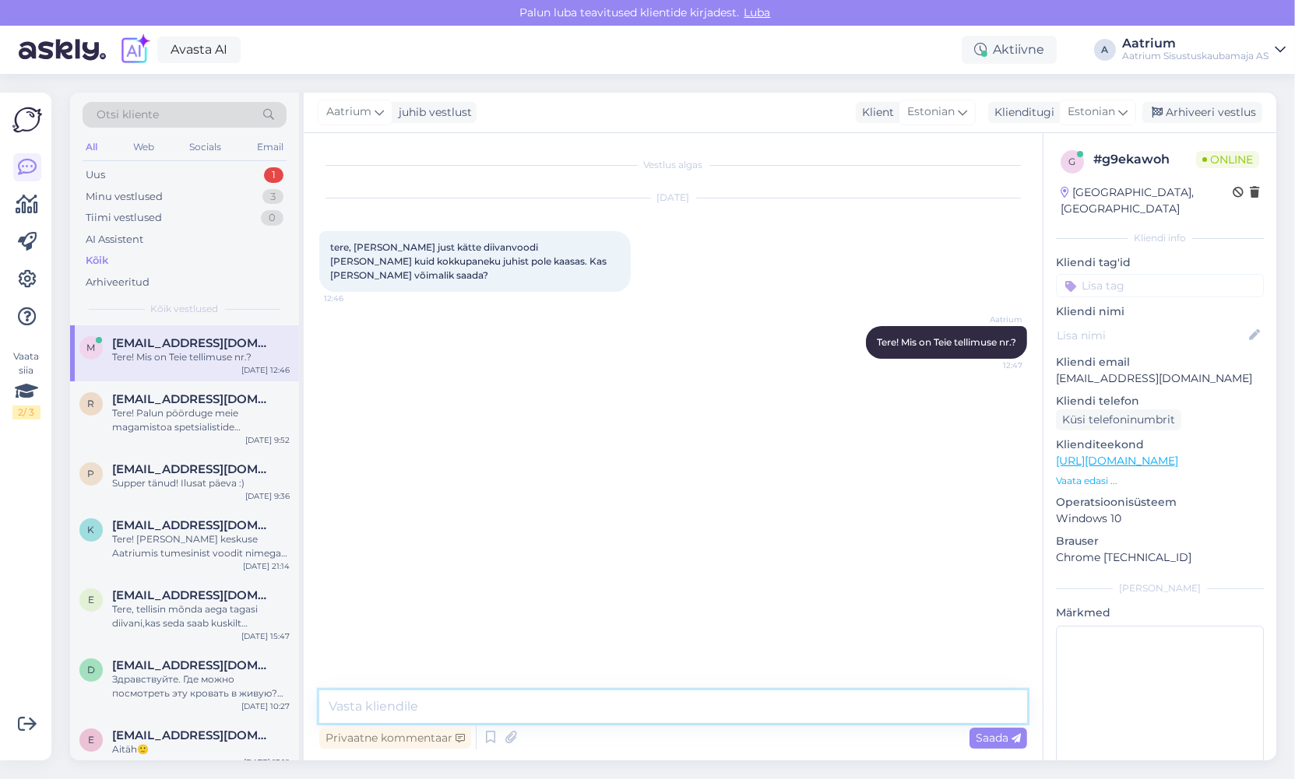
click at [535, 713] on textarea at bounding box center [673, 707] width 708 height 33
type textarea "Kas vaatasite kõik pakendid [PERSON_NAME] kusagil ei ole?"
click at [990, 734] on span "Saada" at bounding box center [997, 738] width 45 height 14
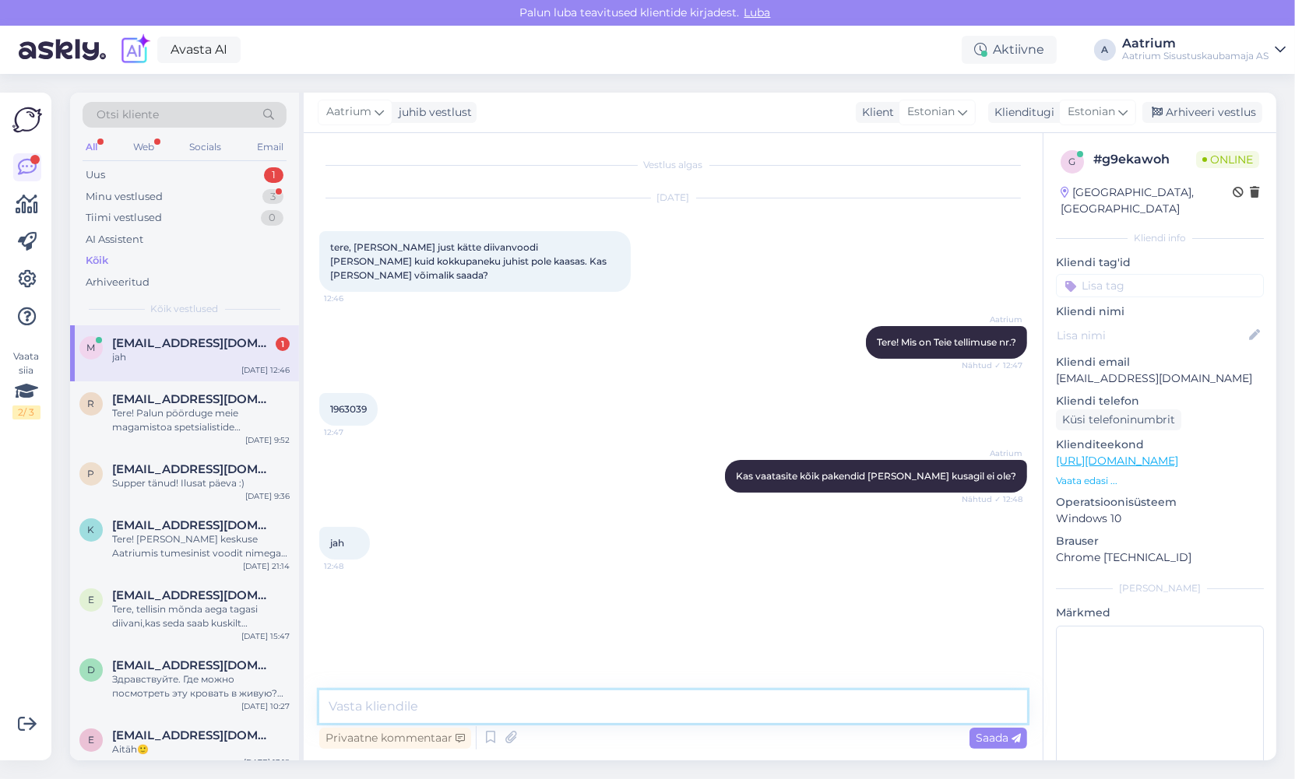
click at [565, 704] on textarea at bounding box center [673, 707] width 708 height 33
type textarea "H"
drag, startPoint x: 1216, startPoint y: 357, endPoint x: 1052, endPoint y: 360, distance: 164.3
click at [1052, 360] on div "g # g9ekawoh Online [GEOGRAPHIC_DATA], [GEOGRAPHIC_DATA] Kliendi info Kliendi t…" at bounding box center [1159, 461] width 233 height 656
copy p "[EMAIL_ADDRESS][DOMAIN_NAME]"
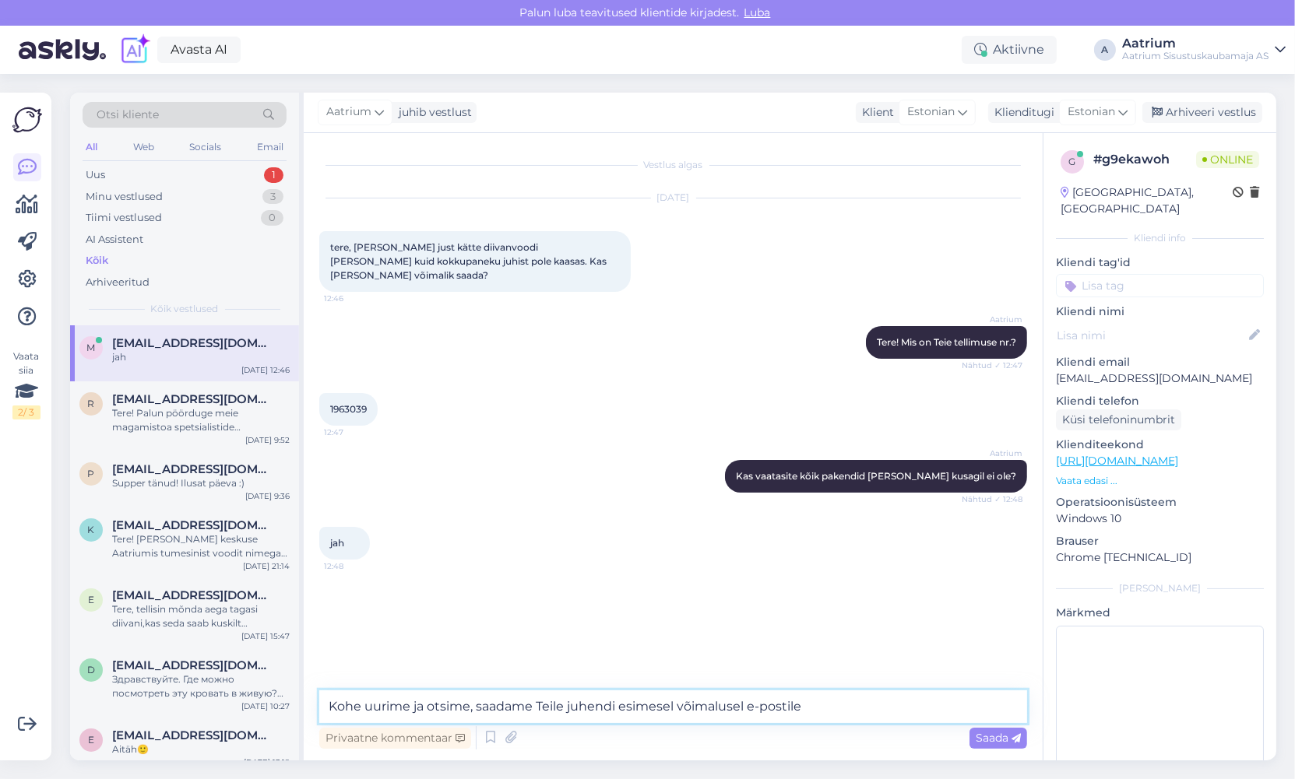
click at [855, 703] on textarea "Kohe uurime ja otsime, saadame Teile juhendi esimesel võimalusel e-postile" at bounding box center [673, 707] width 708 height 33
paste textarea "[EMAIL_ADDRESS][DOMAIN_NAME]"
type textarea "Kohe uurime ja otsime, saadame Teile juhendi esimesel võimalusel e-postile [EMA…"
click at [1005, 744] on div "Saada" at bounding box center [998, 738] width 58 height 21
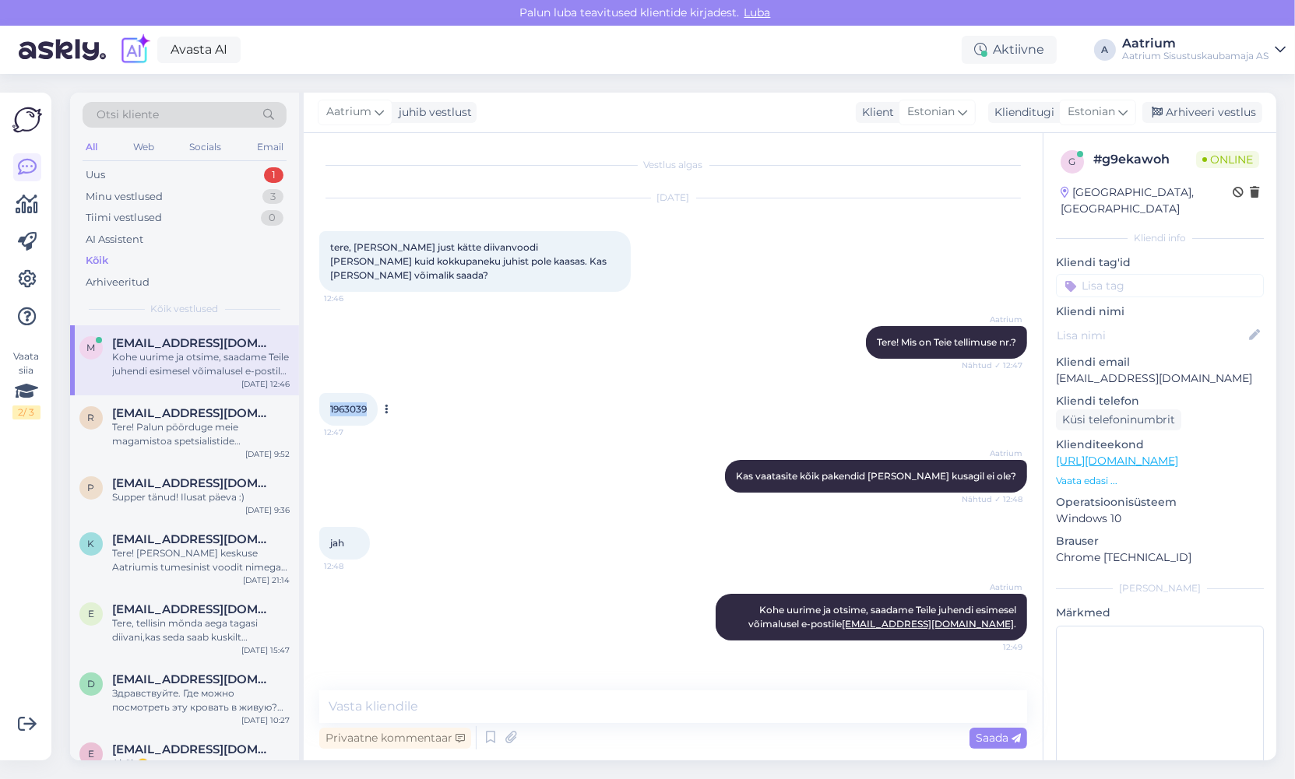
drag, startPoint x: 365, startPoint y: 391, endPoint x: 328, endPoint y: 395, distance: 37.6
click at [328, 395] on div "1963039 12:47" at bounding box center [348, 409] width 58 height 33
copy span "1963039"
click at [459, 352] on div "Aatrium Tere! Mis on Teie tellimuse nr.? Nähtud ✓ 12:47" at bounding box center [673, 342] width 708 height 67
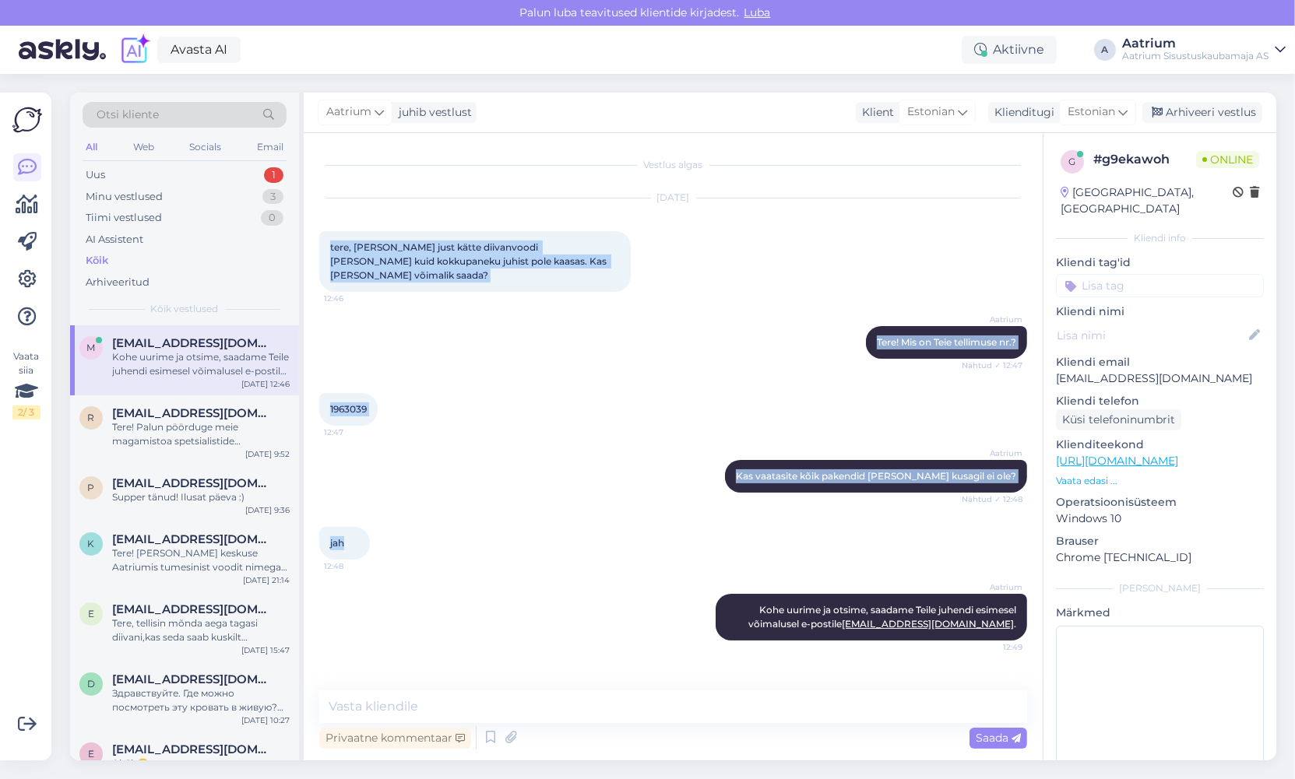
drag, startPoint x: 324, startPoint y: 229, endPoint x: 1035, endPoint y: 543, distance: 778.0
click at [1035, 543] on div "Vestlus algas [DATE] tere, [PERSON_NAME] just kätte diivanvoodi Yalin kuid kokk…" at bounding box center [680, 413] width 722 height 528
drag, startPoint x: 369, startPoint y: 554, endPoint x: 607, endPoint y: 406, distance: 280.8
click at [607, 406] on div "1963039 12:47" at bounding box center [673, 409] width 708 height 67
drag, startPoint x: 411, startPoint y: 526, endPoint x: 327, endPoint y: 241, distance: 297.1
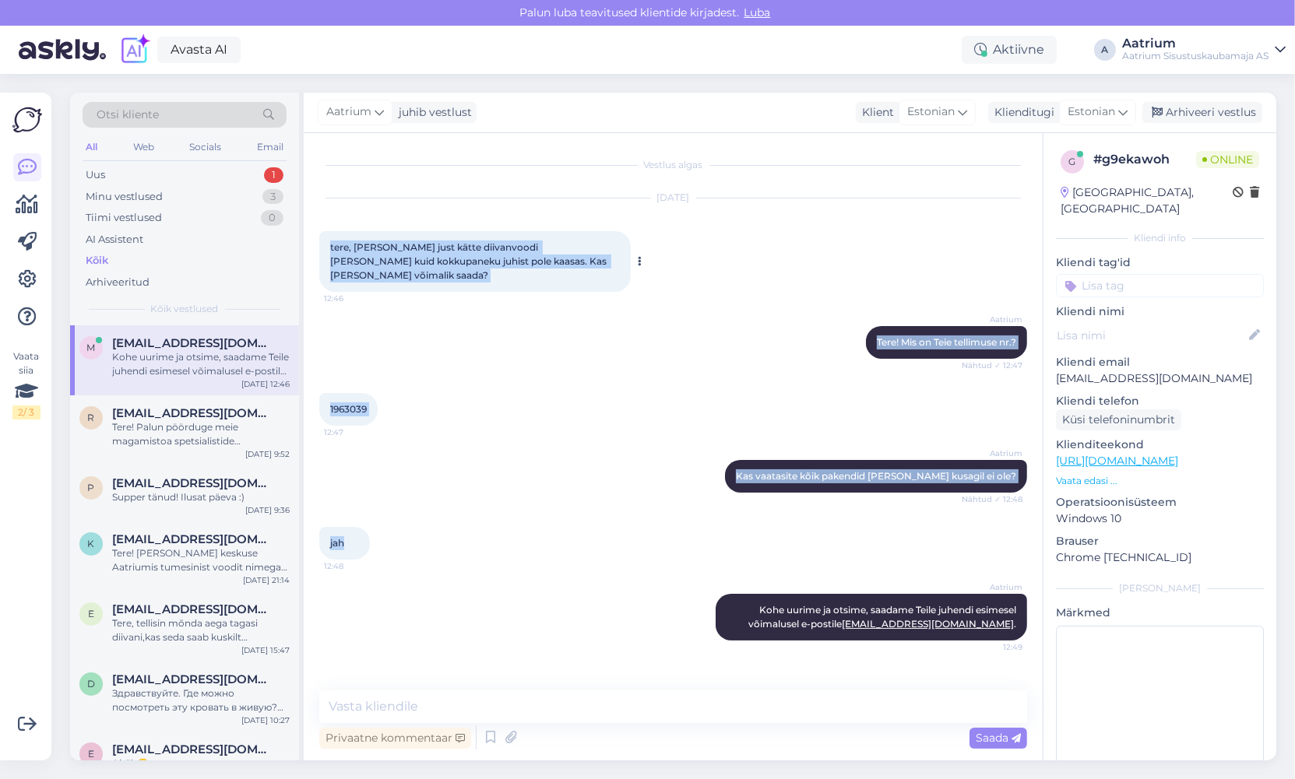
click at [327, 241] on div "Vestlus algas [DATE] tere, [PERSON_NAME] just kätte diivanvoodi Yalin kuid kokk…" at bounding box center [680, 413] width 722 height 528
copy div "tere, [PERSON_NAME] just kätte diivanvoodi [PERSON_NAME] kuid kokkupaneku juhis…"
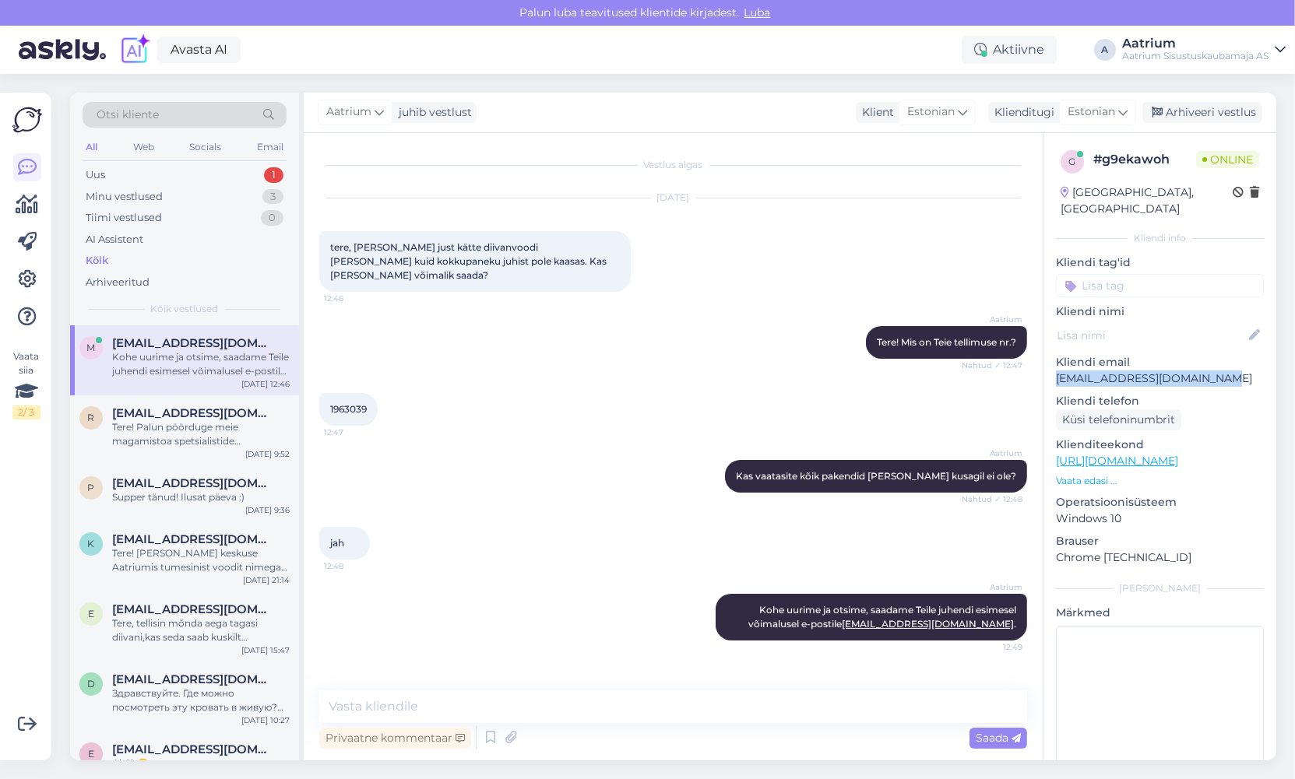
drag, startPoint x: 1216, startPoint y: 364, endPoint x: 1054, endPoint y: 365, distance: 161.9
click at [1054, 365] on div "g # g9ekawoh Online [GEOGRAPHIC_DATA], [GEOGRAPHIC_DATA] Kliendi info Kliendi t…" at bounding box center [1159, 461] width 233 height 656
copy p "[EMAIL_ADDRESS][DOMAIN_NAME]"
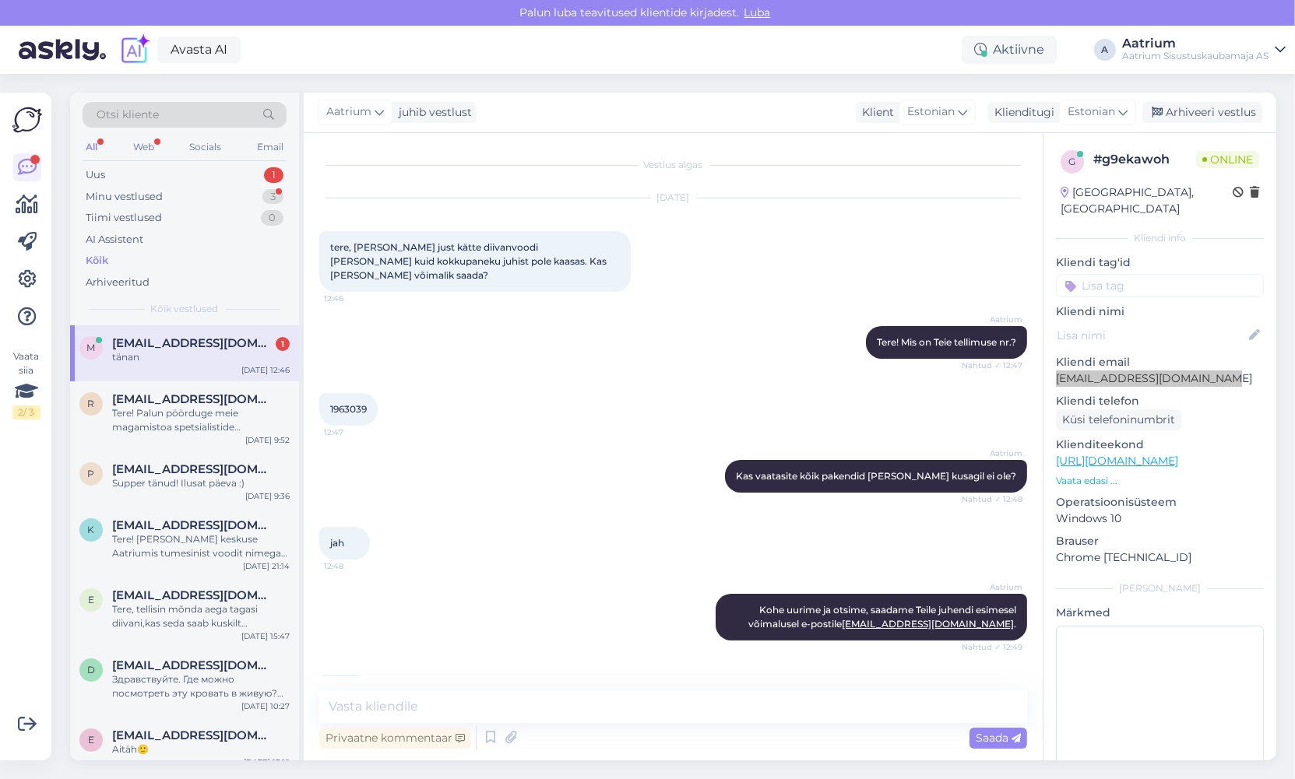
scroll to position [34, 0]
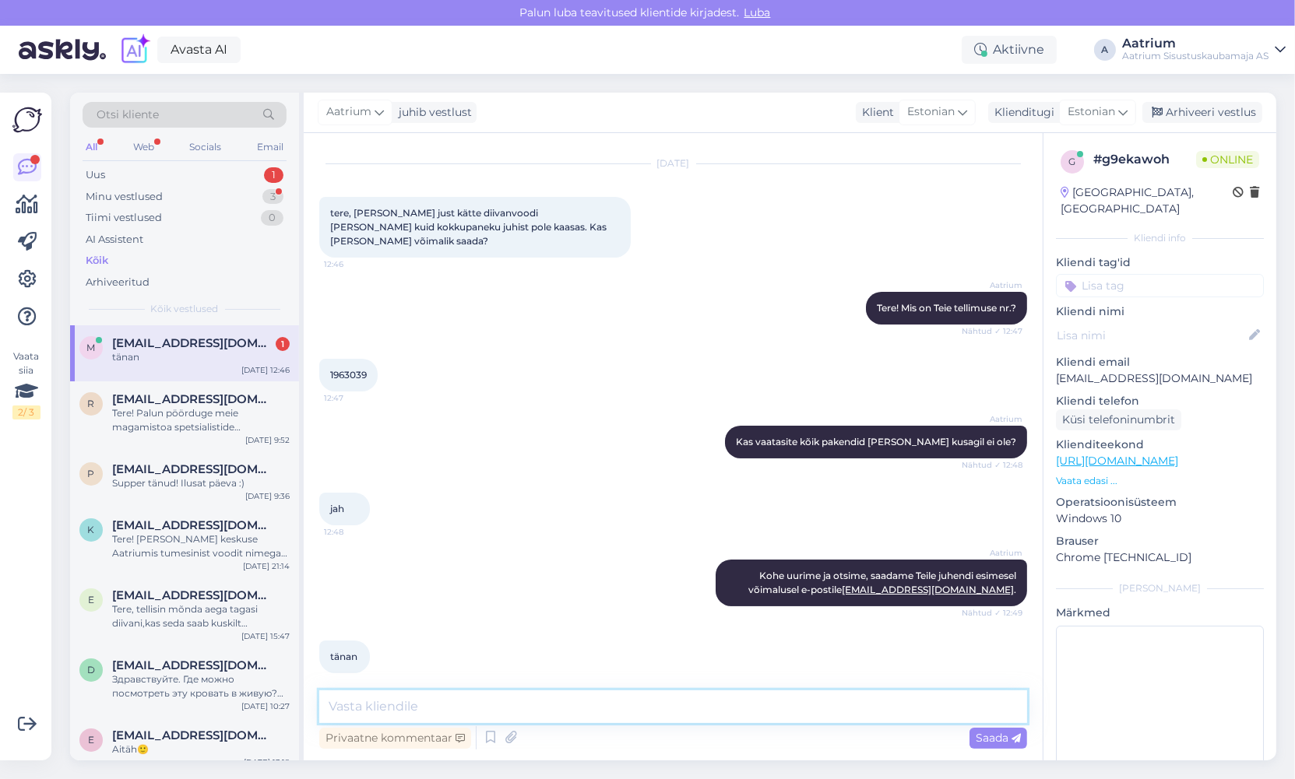
click at [420, 704] on textarea at bounding box center [673, 707] width 708 height 33
type textarea "Palun!"
click at [979, 740] on span "Saada" at bounding box center [997, 738] width 45 height 14
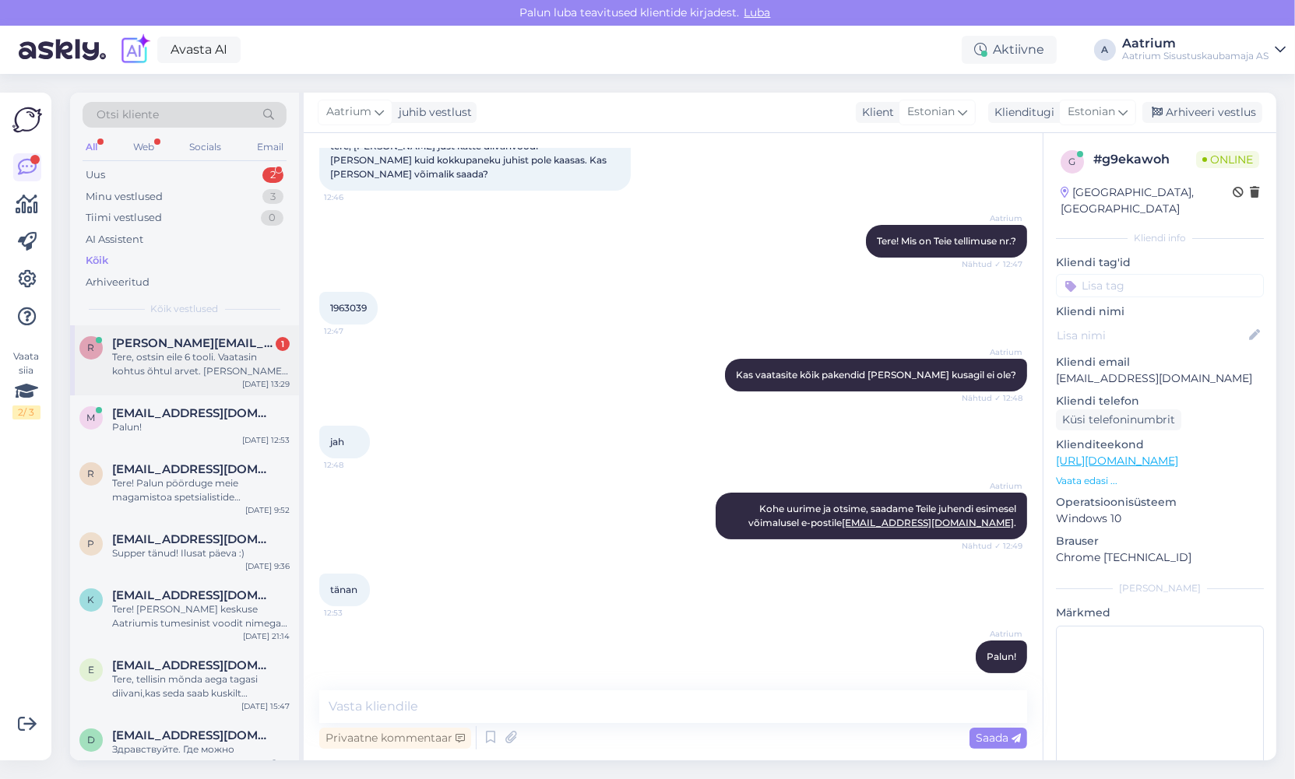
click at [202, 364] on div "Tere, ostsin eile 6 tooli. Vaatasin kohtus õhtul arvet. [PERSON_NAME] on kirjas…" at bounding box center [201, 364] width 178 height 28
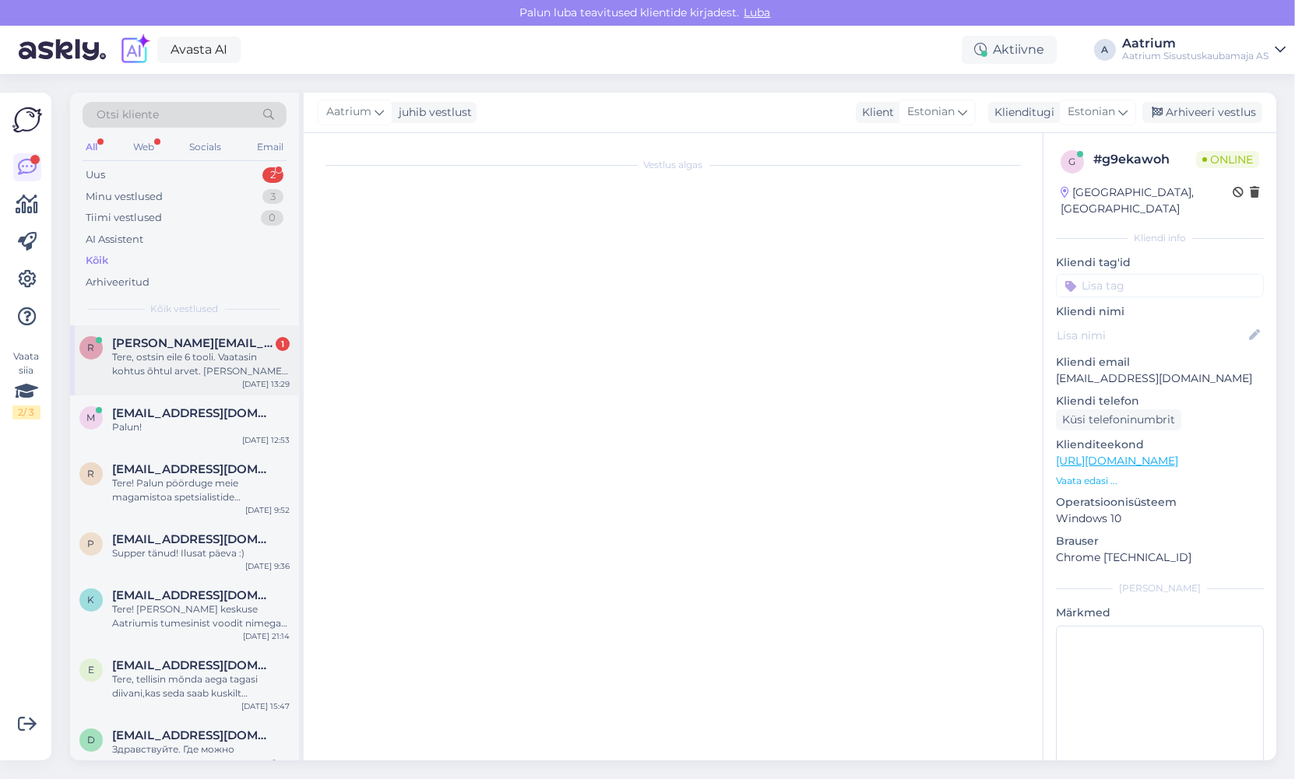
scroll to position [0, 0]
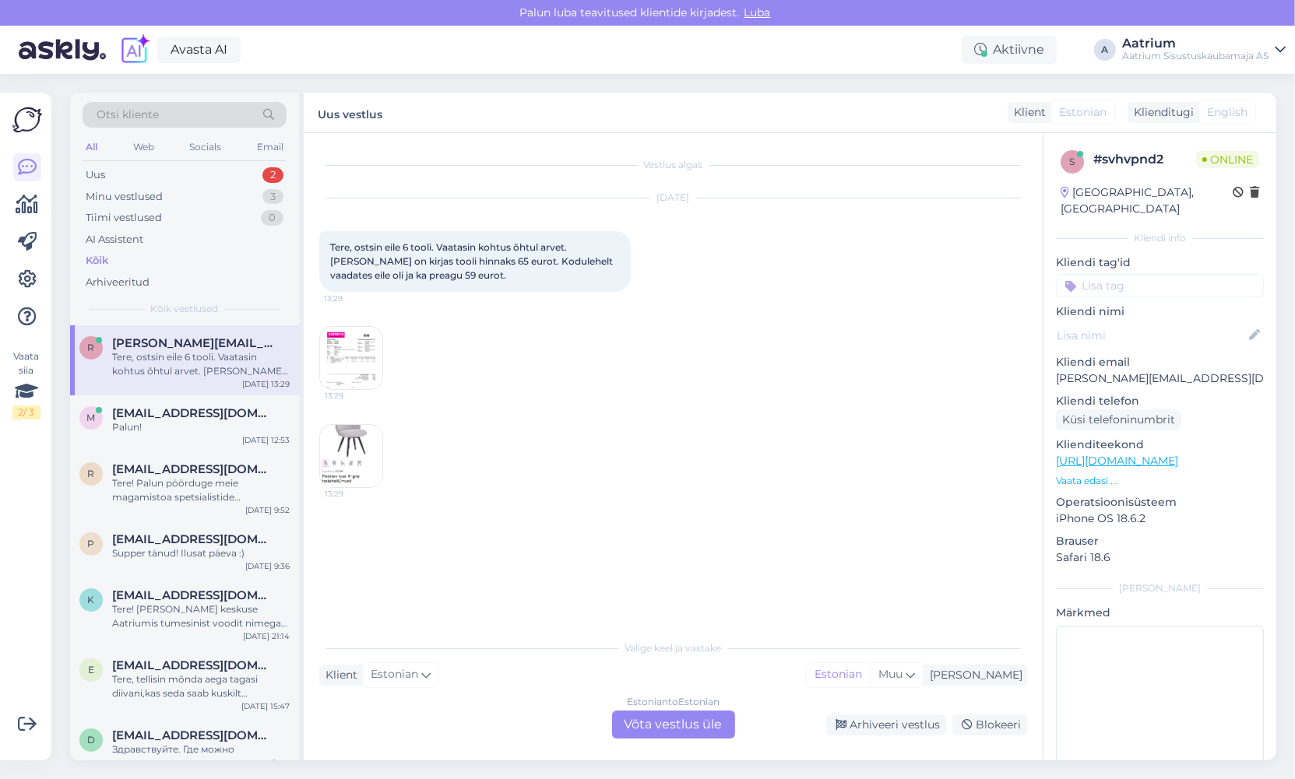
click at [356, 361] on img at bounding box center [351, 358] width 62 height 62
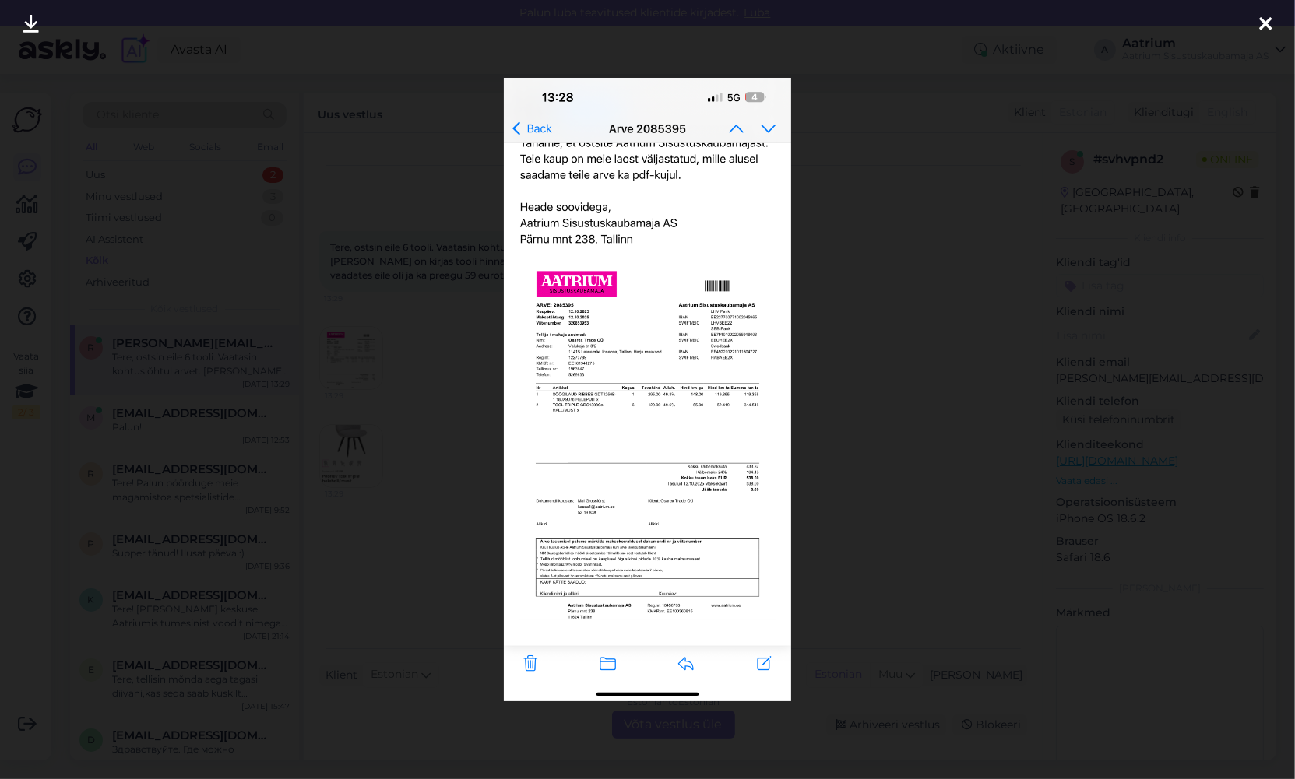
click at [1267, 19] on icon at bounding box center [1265, 25] width 12 height 20
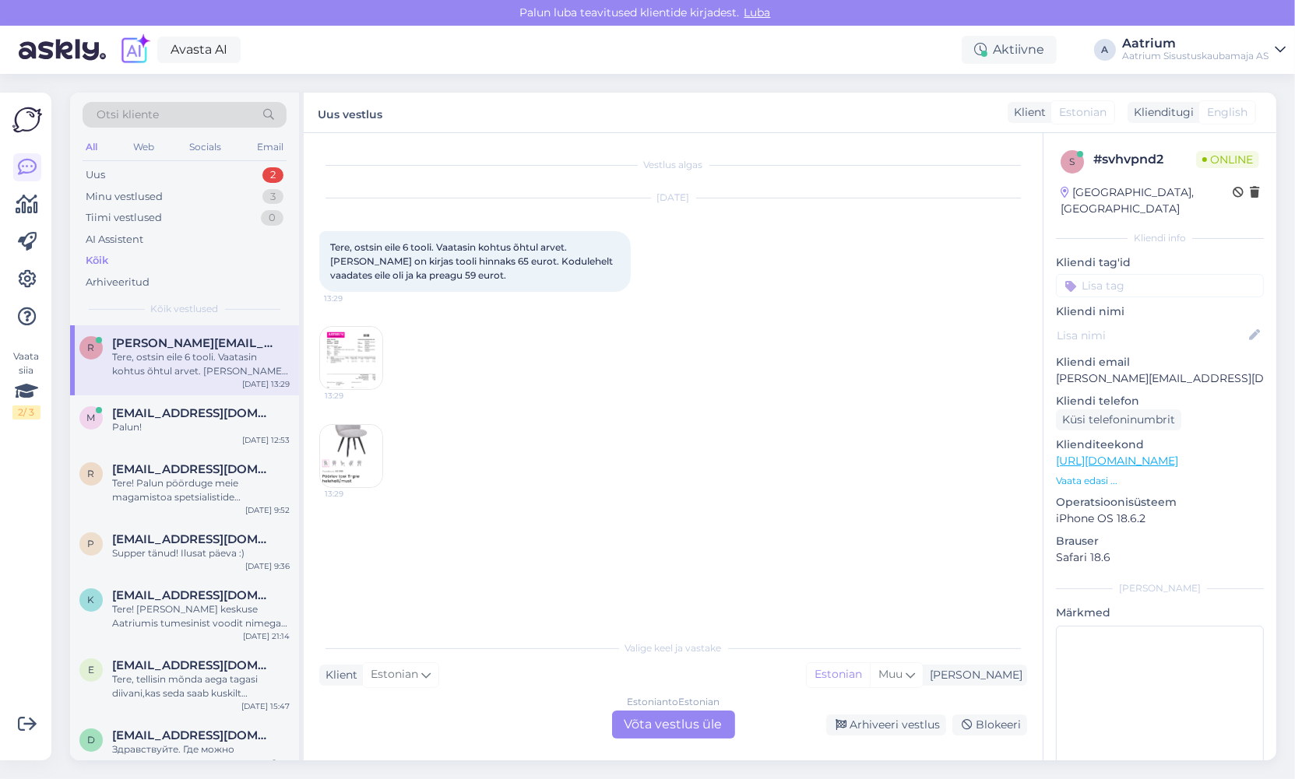
click at [676, 725] on div "Estonian to Estonian Võta vestlus üle" at bounding box center [673, 725] width 123 height 28
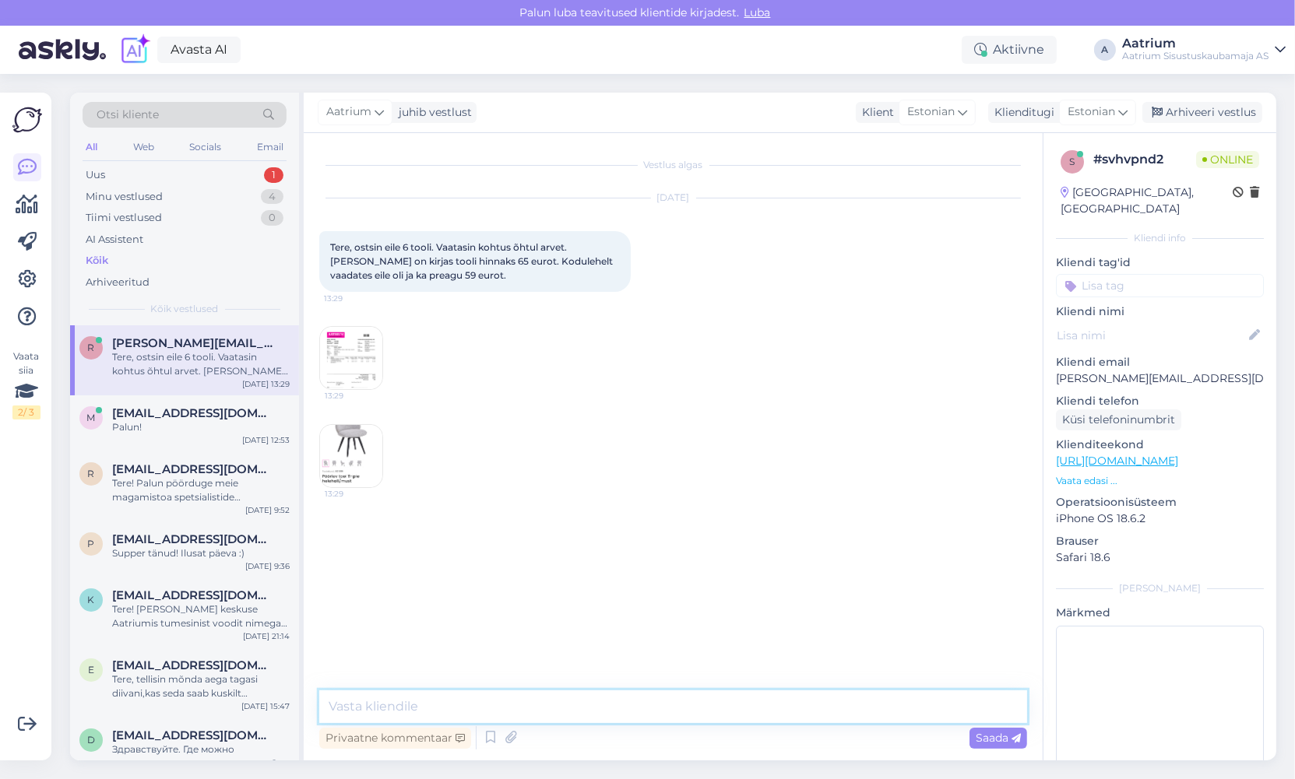
click at [521, 706] on textarea at bounding box center [673, 707] width 708 height 33
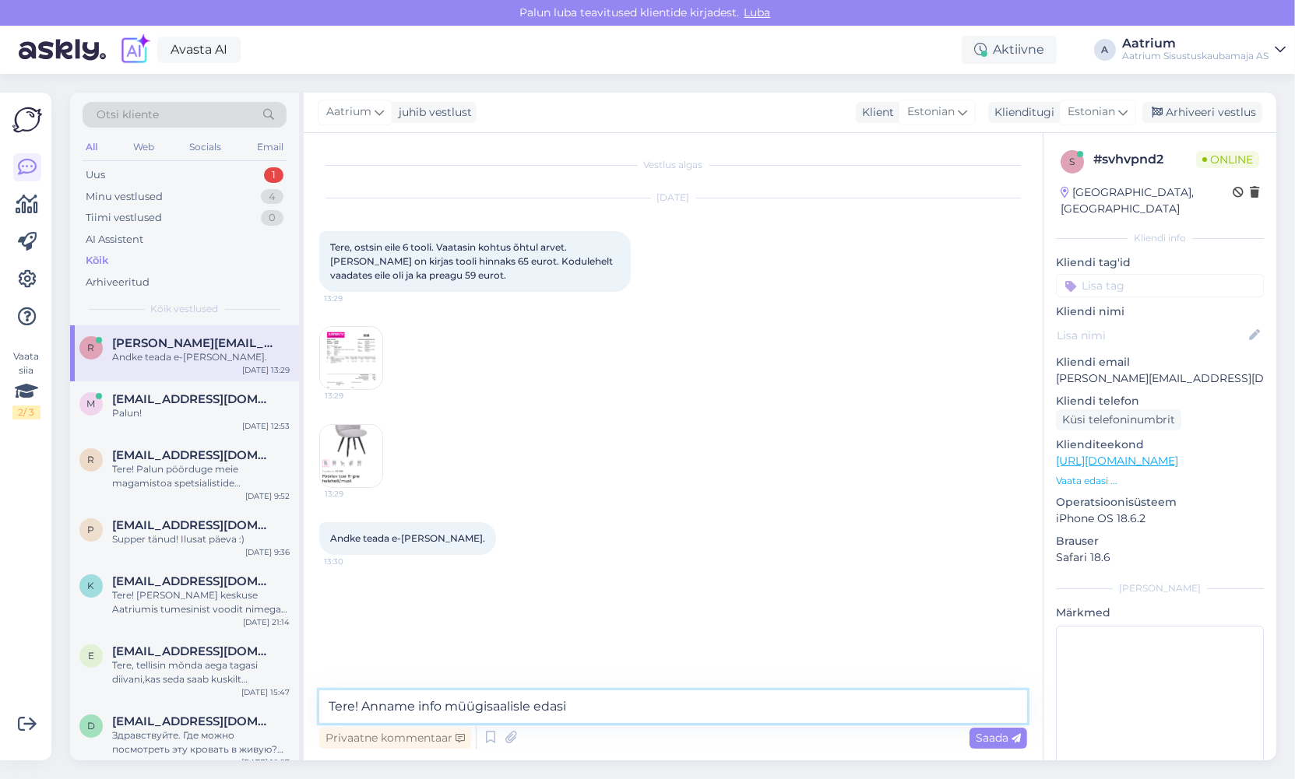
click at [520, 708] on textarea "Tere! Anname info müügisaalisle edasi" at bounding box center [673, 707] width 708 height 33
click at [577, 707] on textarea "Tere! Anname info müügisaalile edasi" at bounding box center [673, 707] width 708 height 33
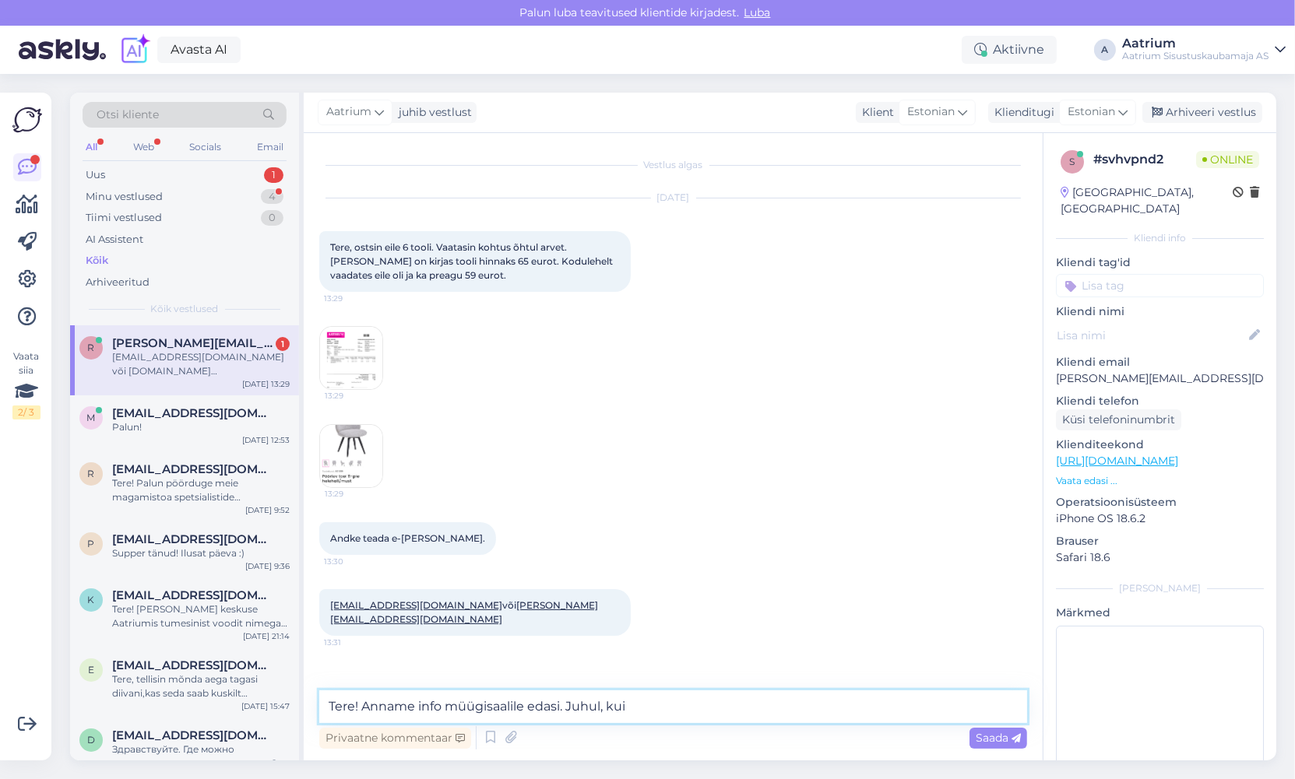
click at [672, 706] on textarea "Tere! Anname info müügisaalile edasi. Juhul, kui" at bounding box center [673, 707] width 708 height 33
type textarea "T"
click at [492, 346] on div "[DATE] Tere, ostsin eile 6 tooli. Vaatasin kohtus õhtul arvet. [PERSON_NAME] on…" at bounding box center [673, 343] width 708 height 324
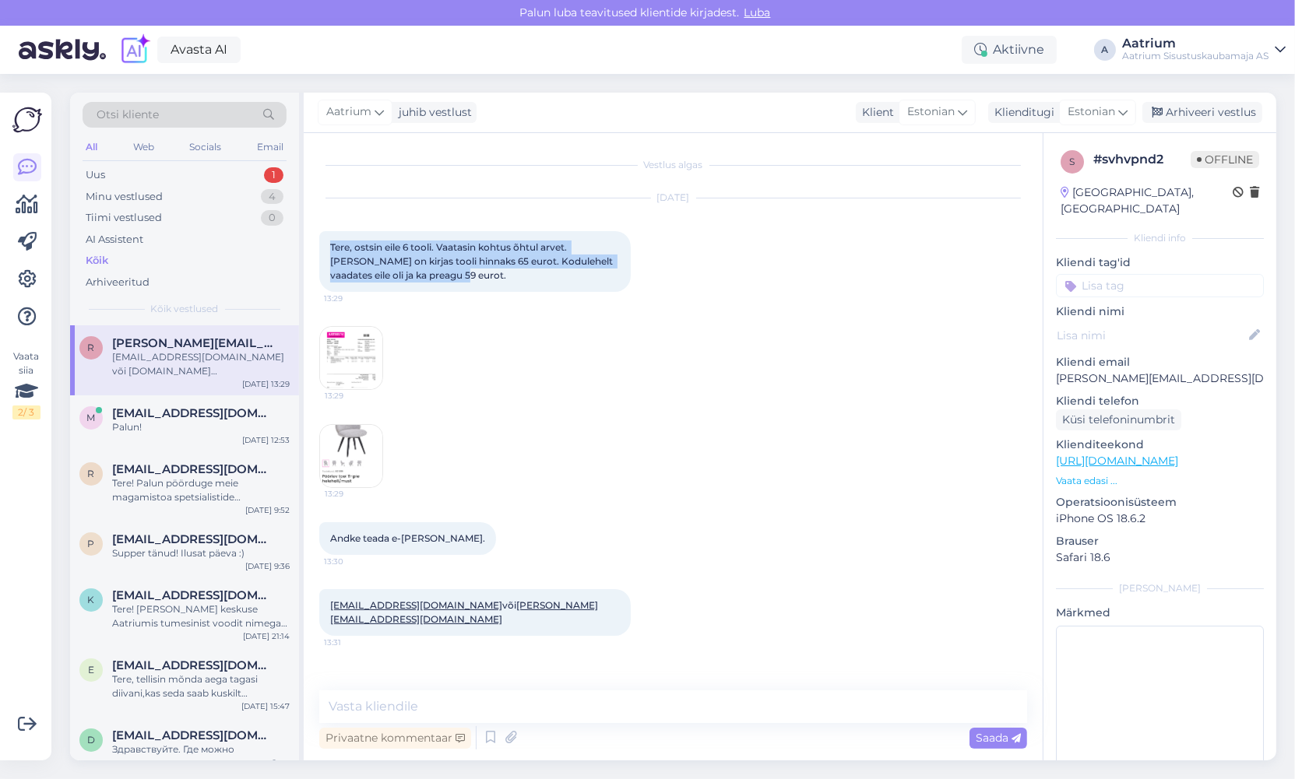
drag, startPoint x: 318, startPoint y: 242, endPoint x: 589, endPoint y: 361, distance: 295.2
click at [589, 361] on div "[DATE] Tere, ostsin eile 6 tooli. Vaatasin kohtus õhtul arvet. [PERSON_NAME] on…" at bounding box center [673, 343] width 708 height 324
copy span "Tere, ostsin eile 6 tooli. Vaatasin kohtus õhtul arvet. [PERSON_NAME] on kirjas…"
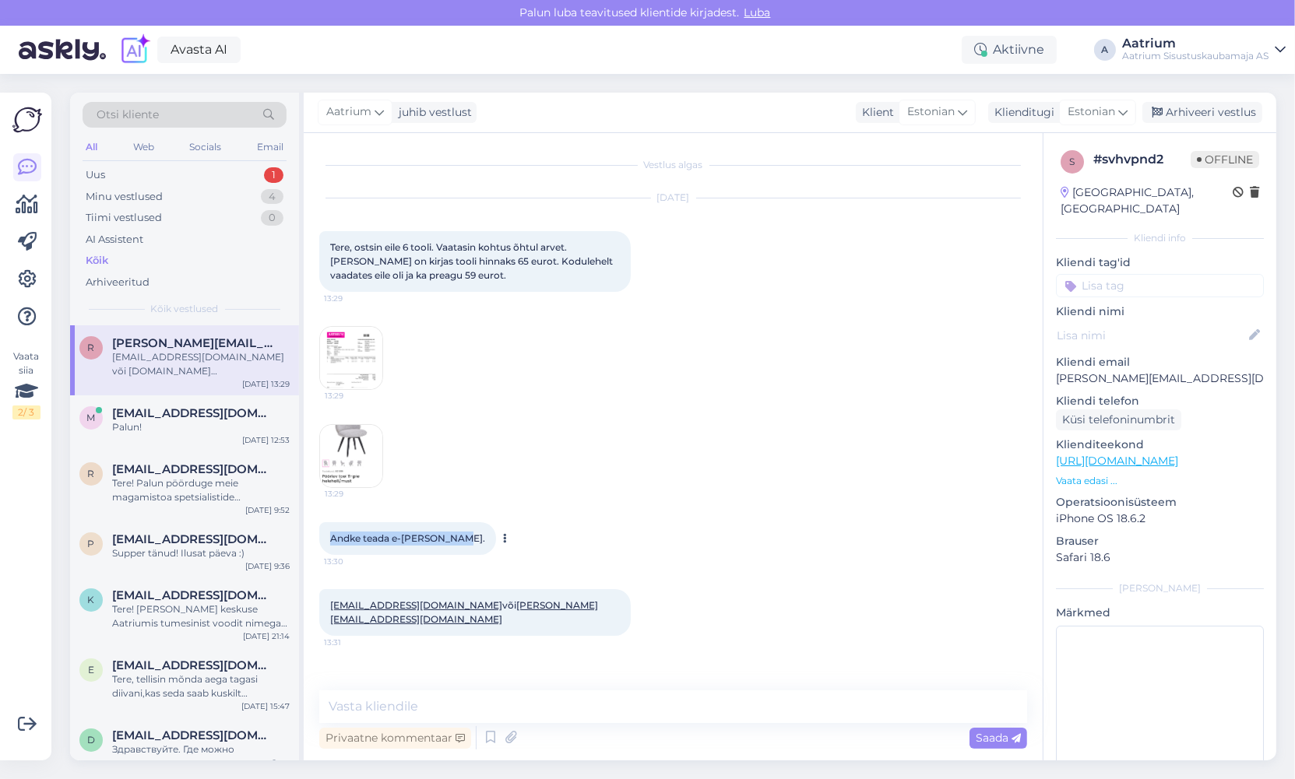
drag, startPoint x: 329, startPoint y: 536, endPoint x: 448, endPoint y: 534, distance: 119.9
click at [448, 534] on div "Andke teada e-[PERSON_NAME]. 13:30" at bounding box center [407, 538] width 177 height 33
copy span "Andke teada e-[PERSON_NAME]."
click at [587, 626] on div "[EMAIL_ADDRESS][DOMAIN_NAME] või [PERSON_NAME][EMAIL_ADDRESS][DOMAIN_NAME] 13:31" at bounding box center [673, 612] width 708 height 81
drag, startPoint x: 324, startPoint y: 598, endPoint x: 550, endPoint y: 613, distance: 226.3
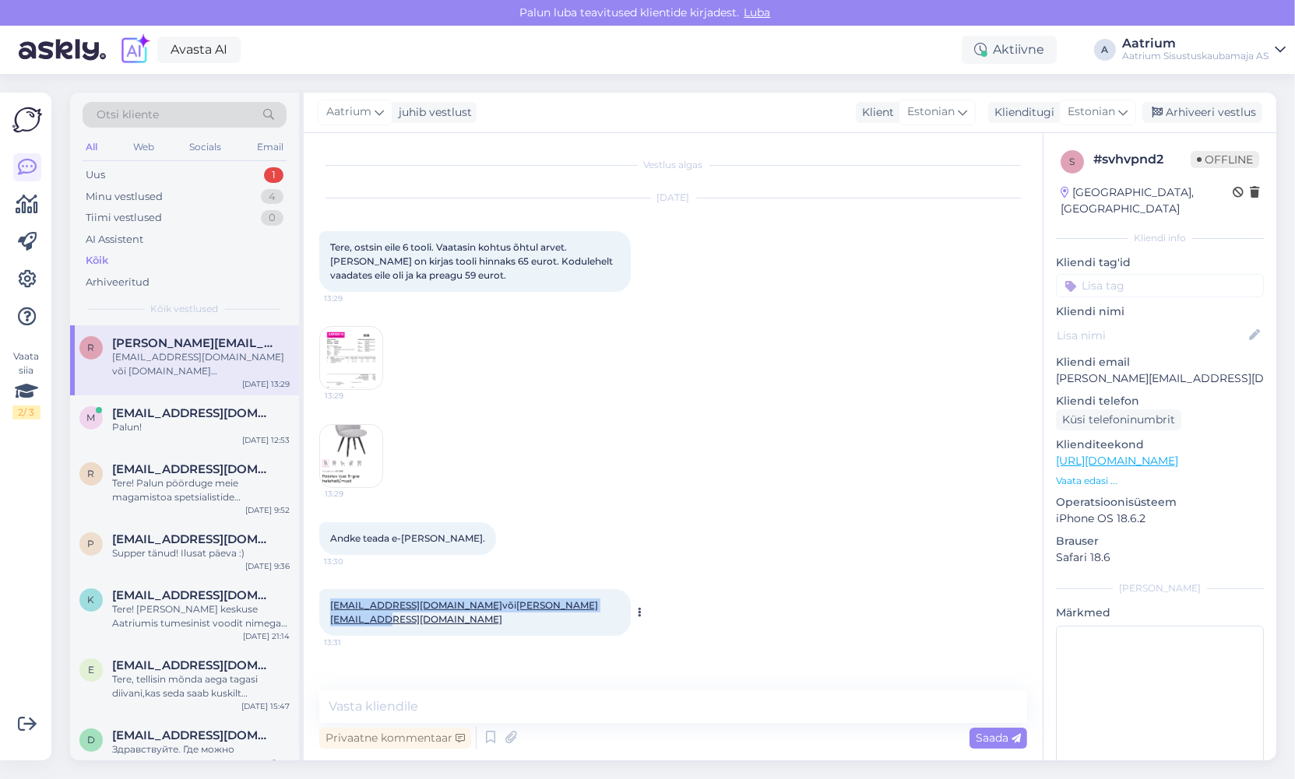
click at [550, 613] on div "[EMAIL_ADDRESS][DOMAIN_NAME] või [PERSON_NAME][EMAIL_ADDRESS][DOMAIN_NAME] 13:31" at bounding box center [474, 612] width 311 height 47
copy span "[EMAIL_ADDRESS][DOMAIN_NAME] või [PERSON_NAME][EMAIL_ADDRESS][DOMAIN_NAME]"
click at [1176, 111] on div "Arhiveeri vestlus" at bounding box center [1202, 112] width 120 height 21
